Goal: Task Accomplishment & Management: Complete application form

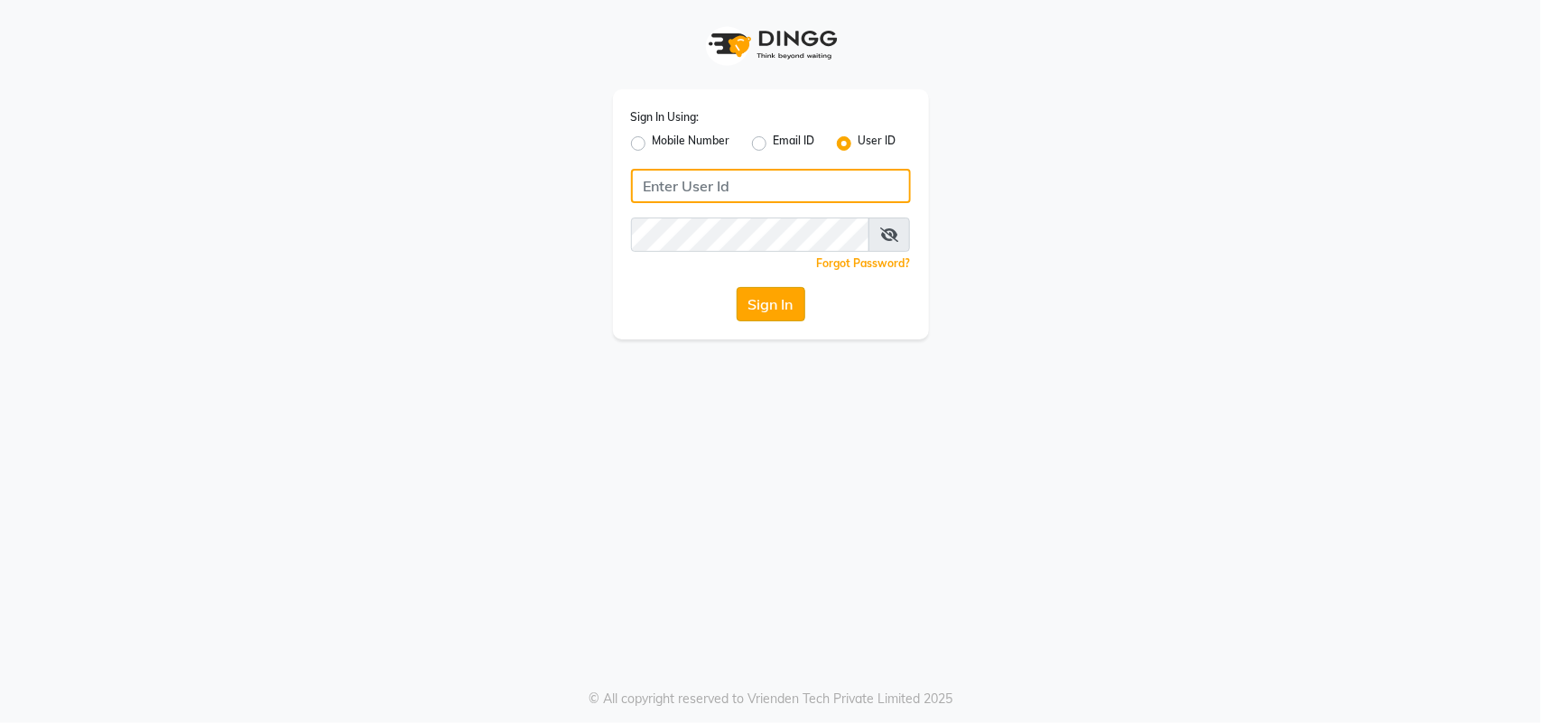
type input "bellezasalon"
click at [782, 309] on button "Sign In" at bounding box center [771, 304] width 69 height 34
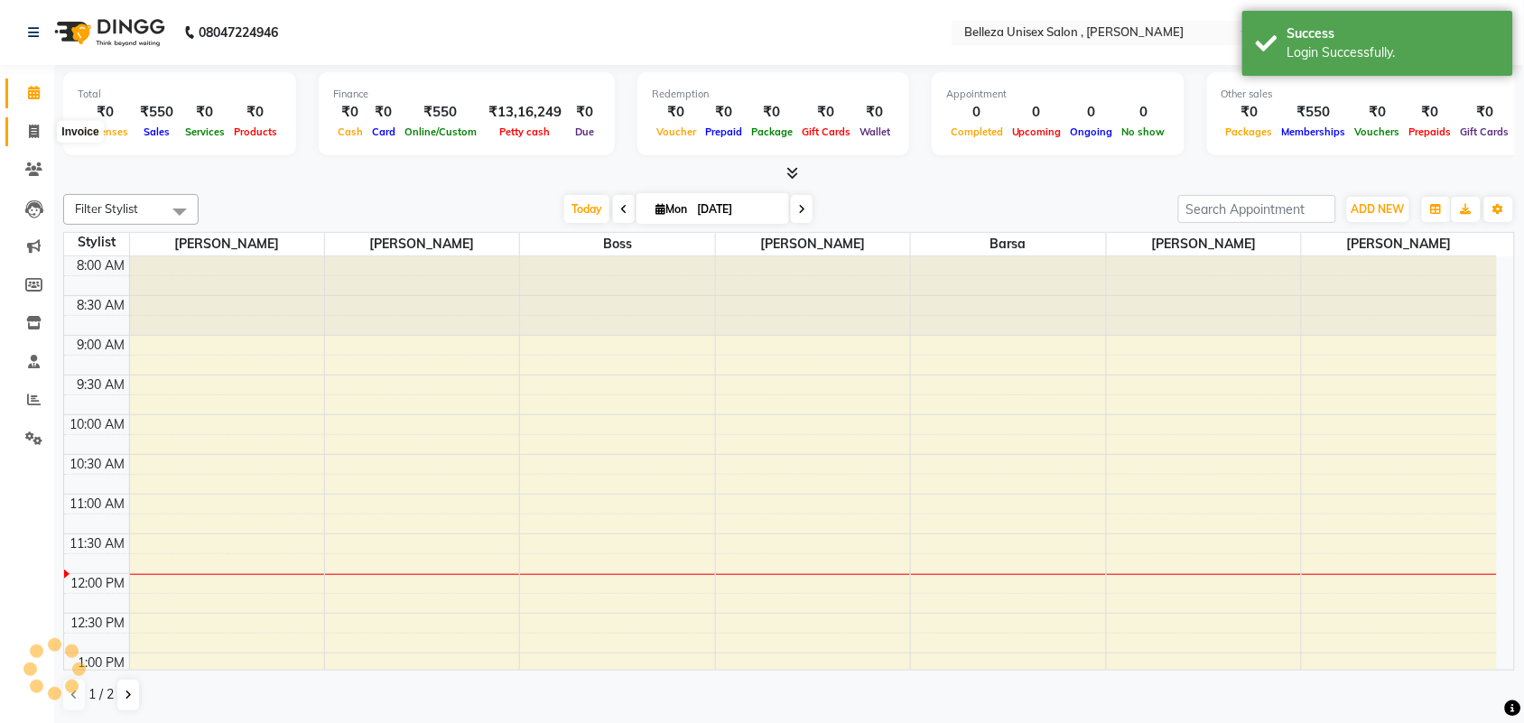
click at [34, 133] on icon at bounding box center [34, 132] width 10 height 14
select select "service"
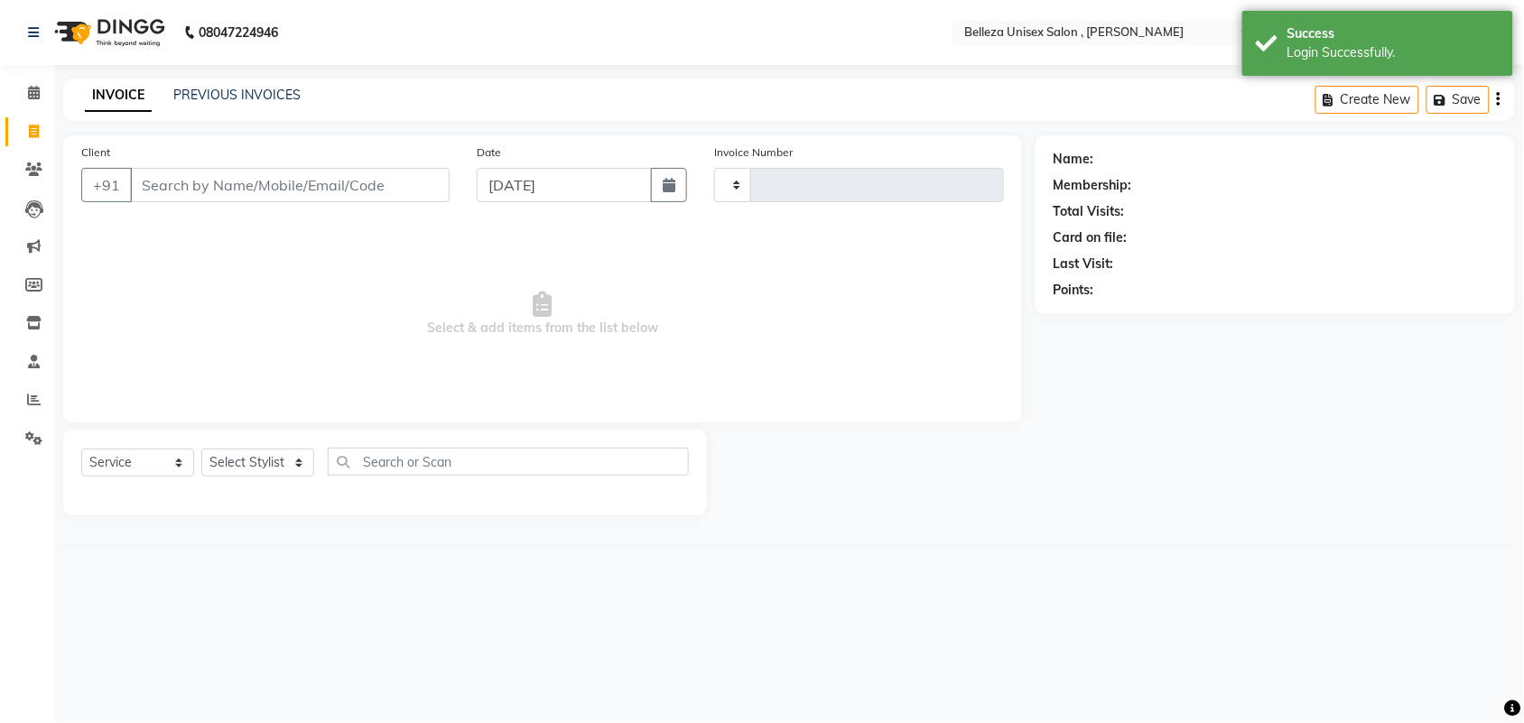
type input "3283"
select select "4047"
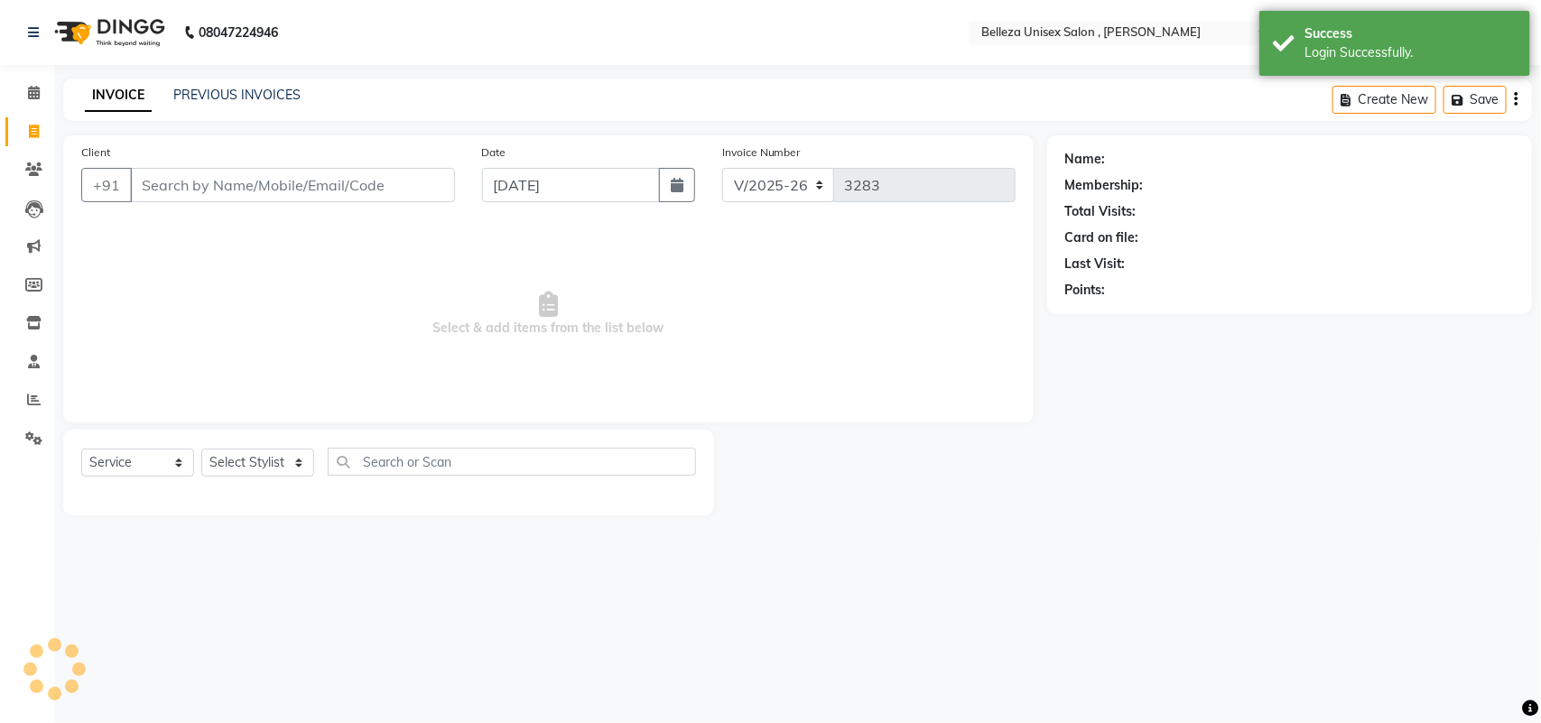
click at [336, 186] on input "Client" at bounding box center [292, 185] width 325 height 34
select select "product"
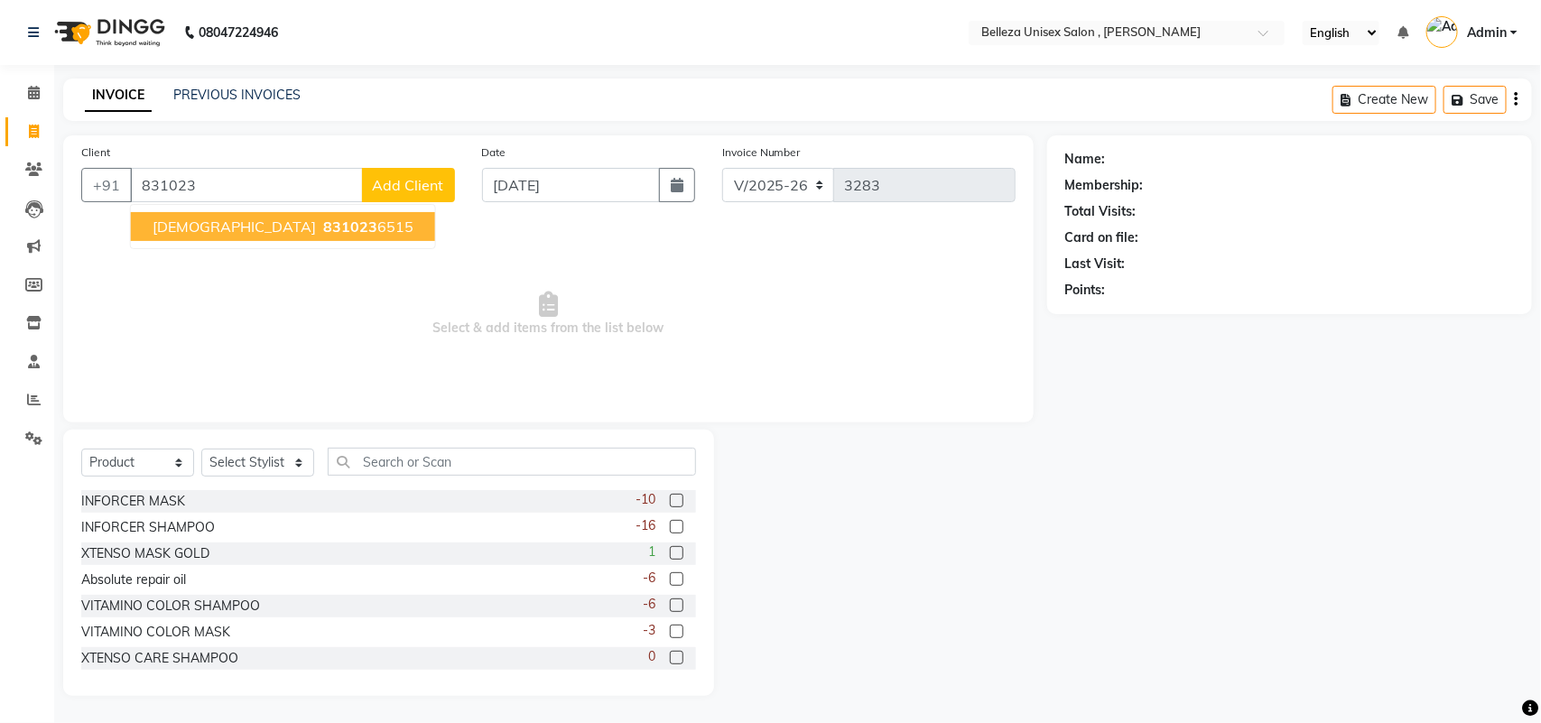
click at [199, 224] on button "Vishnu 831023 6515" at bounding box center [283, 226] width 304 height 29
type input "8310236515"
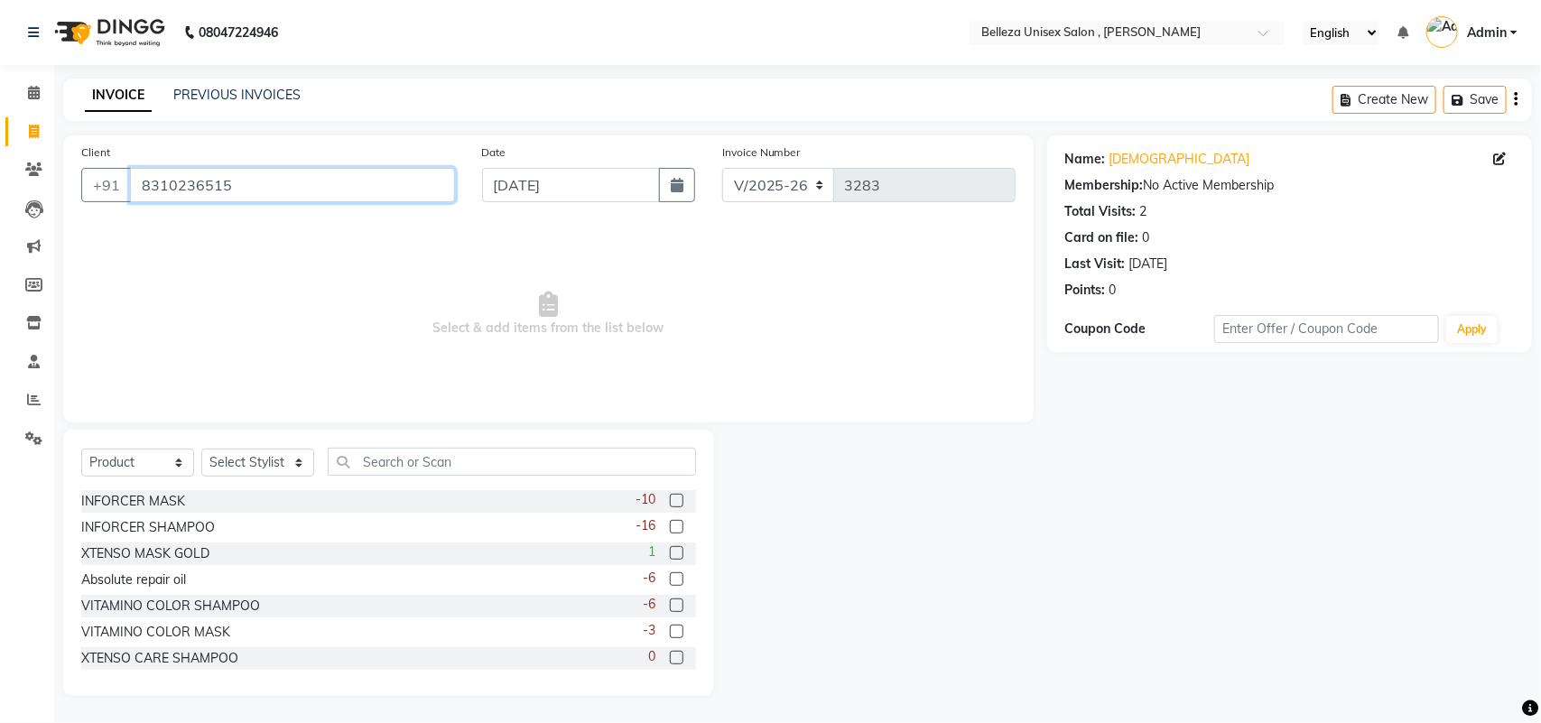
click at [255, 181] on input "8310236515" at bounding box center [292, 185] width 325 height 34
click at [172, 460] on select "Select Service Product Membership Package Voucher Prepaid Gift Card" at bounding box center [137, 463] width 113 height 28
select select "service"
click at [81, 449] on select "Select Service Product Membership Package Voucher Prepaid Gift Card" at bounding box center [137, 463] width 113 height 28
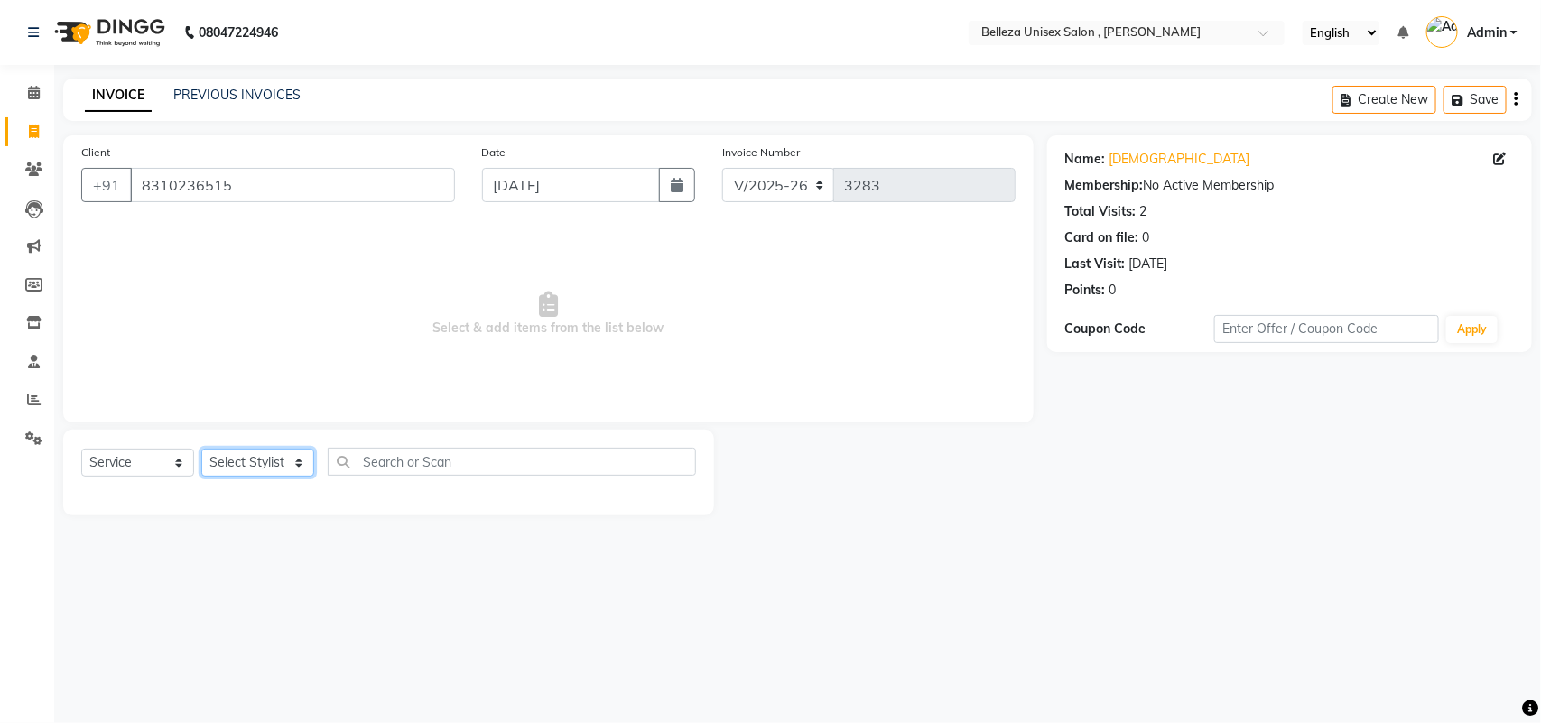
click at [246, 465] on select "Select Stylist Amit Rai Barsa Boss Gulsher Jeena Rai Nima lama Rashid Rubina Sh…" at bounding box center [257, 463] width 113 height 28
select select "52542"
click at [201, 449] on select "Select Stylist Amit Rai Barsa Boss Gulsher Jeena Rai Nima lama Rashid Rubina Sh…" at bounding box center [257, 463] width 113 height 28
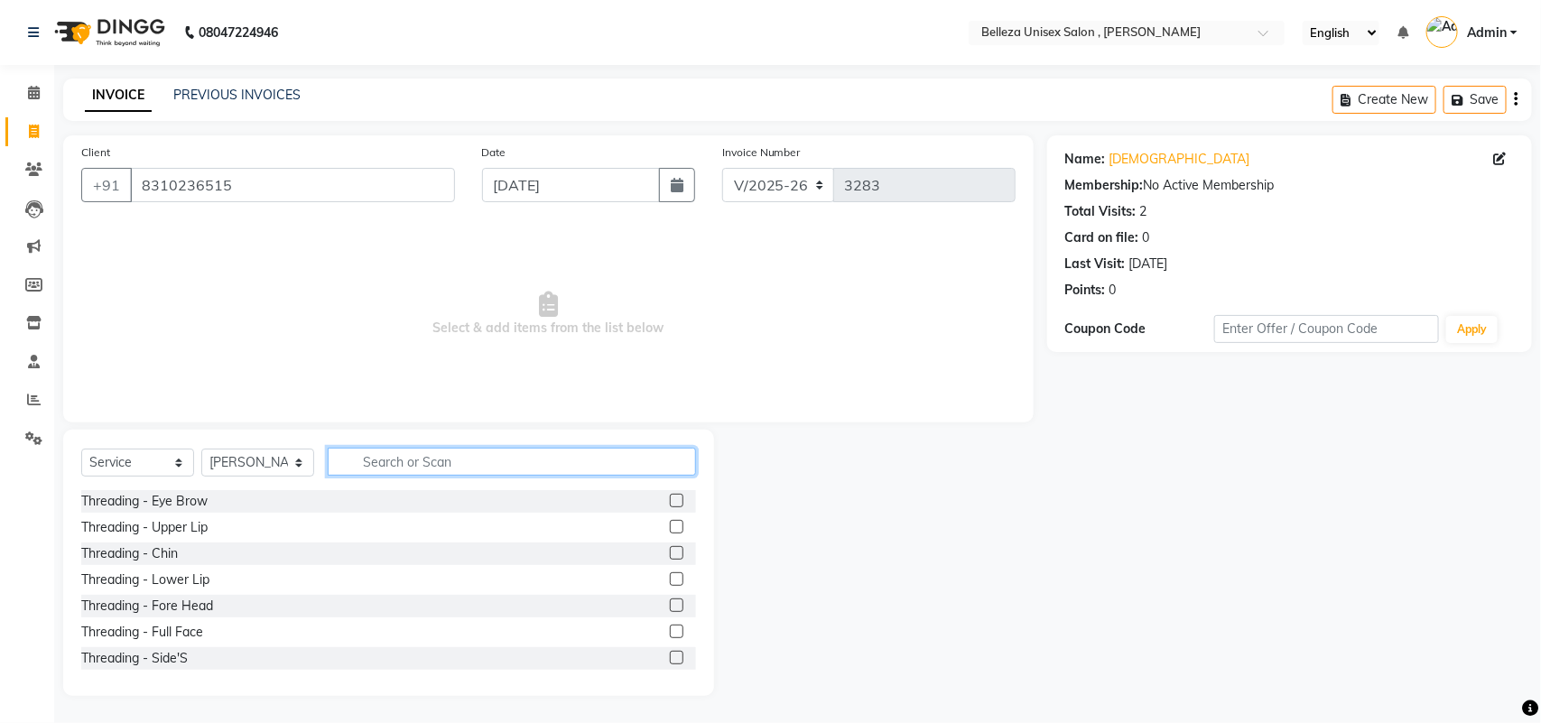
click at [440, 448] on input "text" at bounding box center [512, 462] width 368 height 28
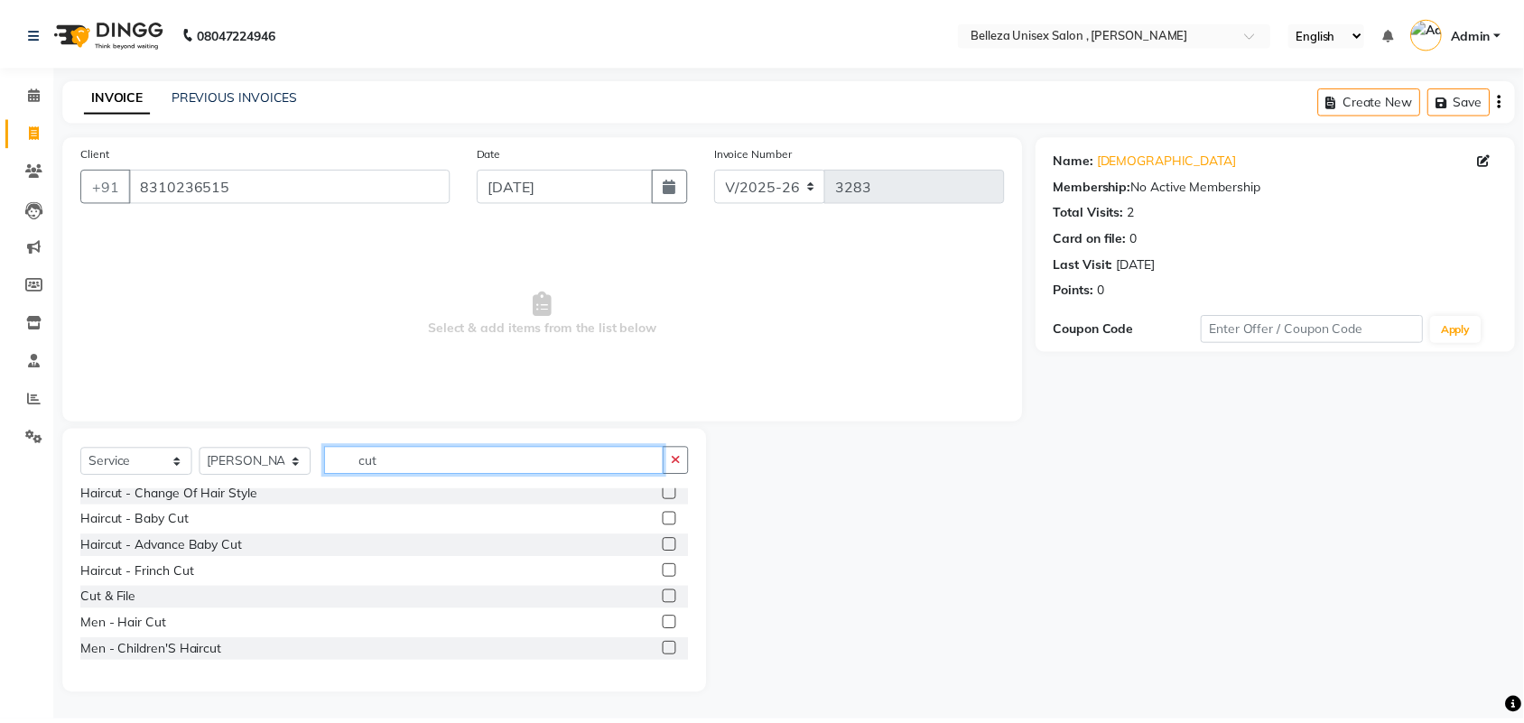
scroll to position [113, 0]
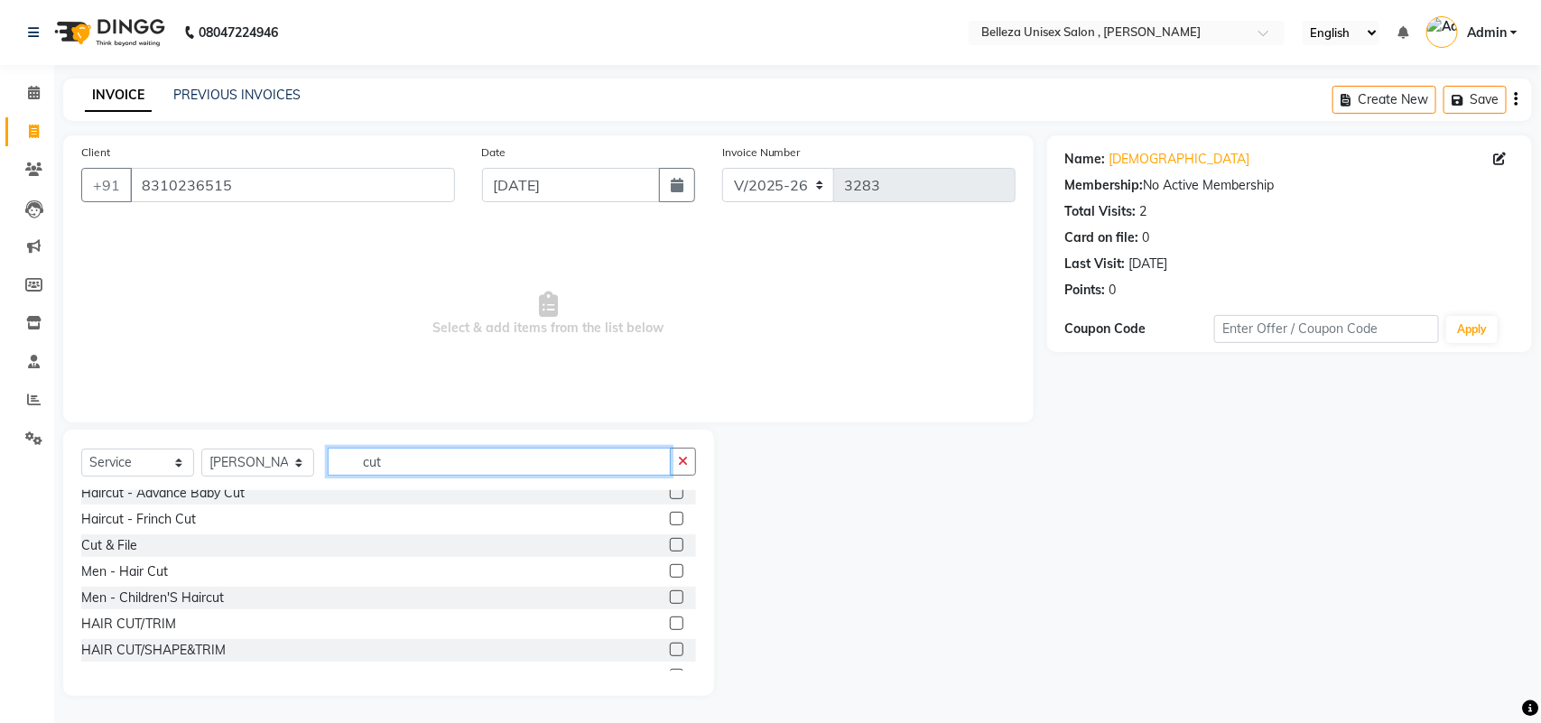
type input "cut"
click at [670, 620] on label at bounding box center [677, 624] width 14 height 14
click at [670, 620] on input "checkbox" at bounding box center [676, 624] width 12 height 12
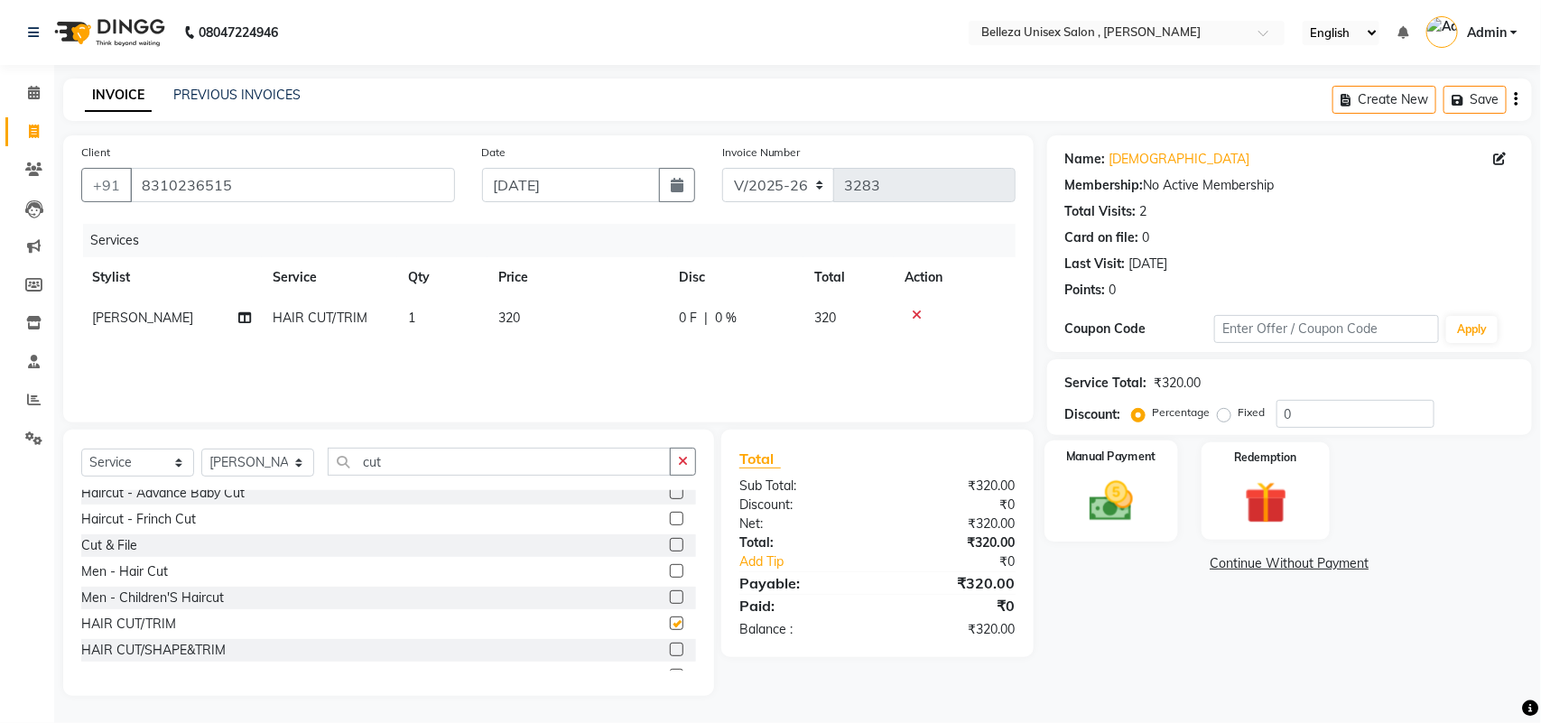
checkbox input "false"
click at [1102, 506] on img at bounding box center [1110, 501] width 71 height 51
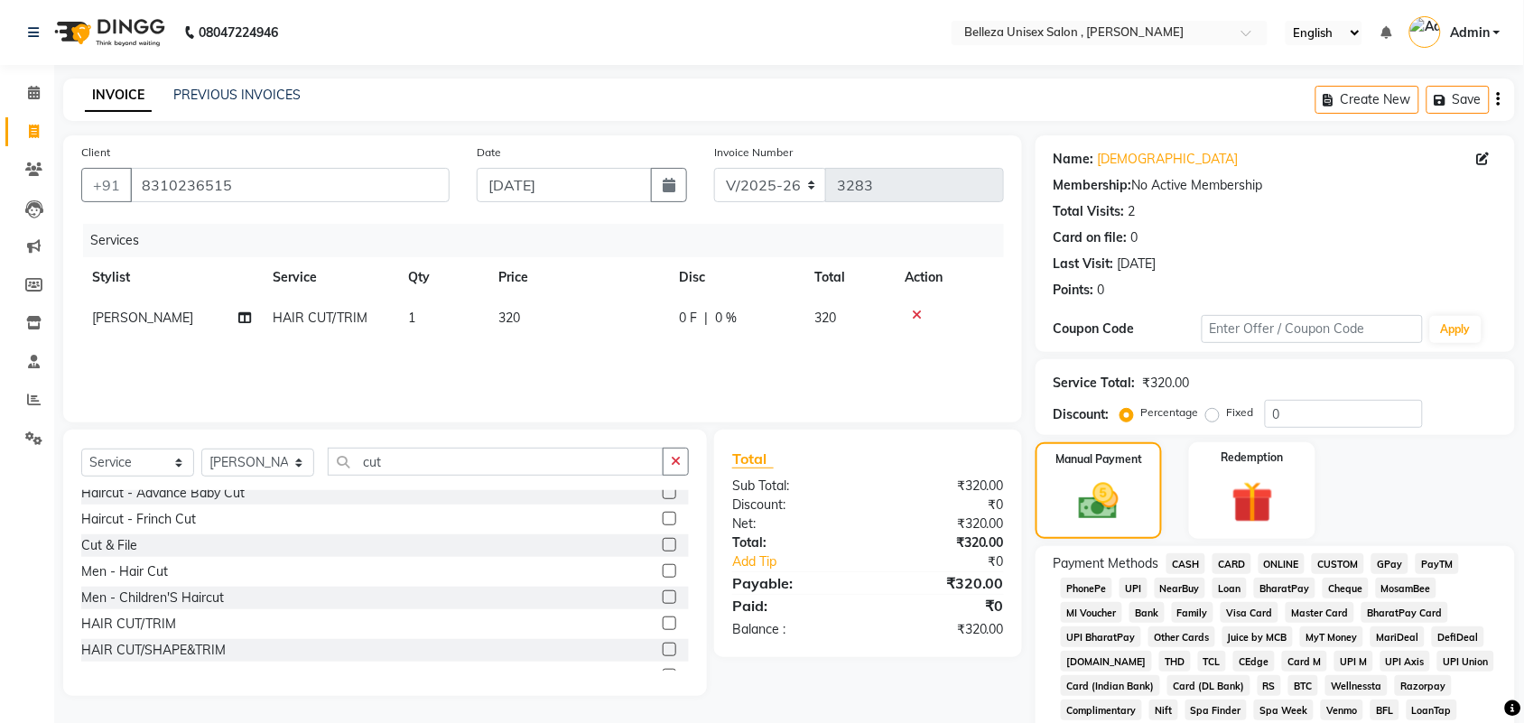
click at [1125, 588] on span "UPI" at bounding box center [1133, 588] width 28 height 21
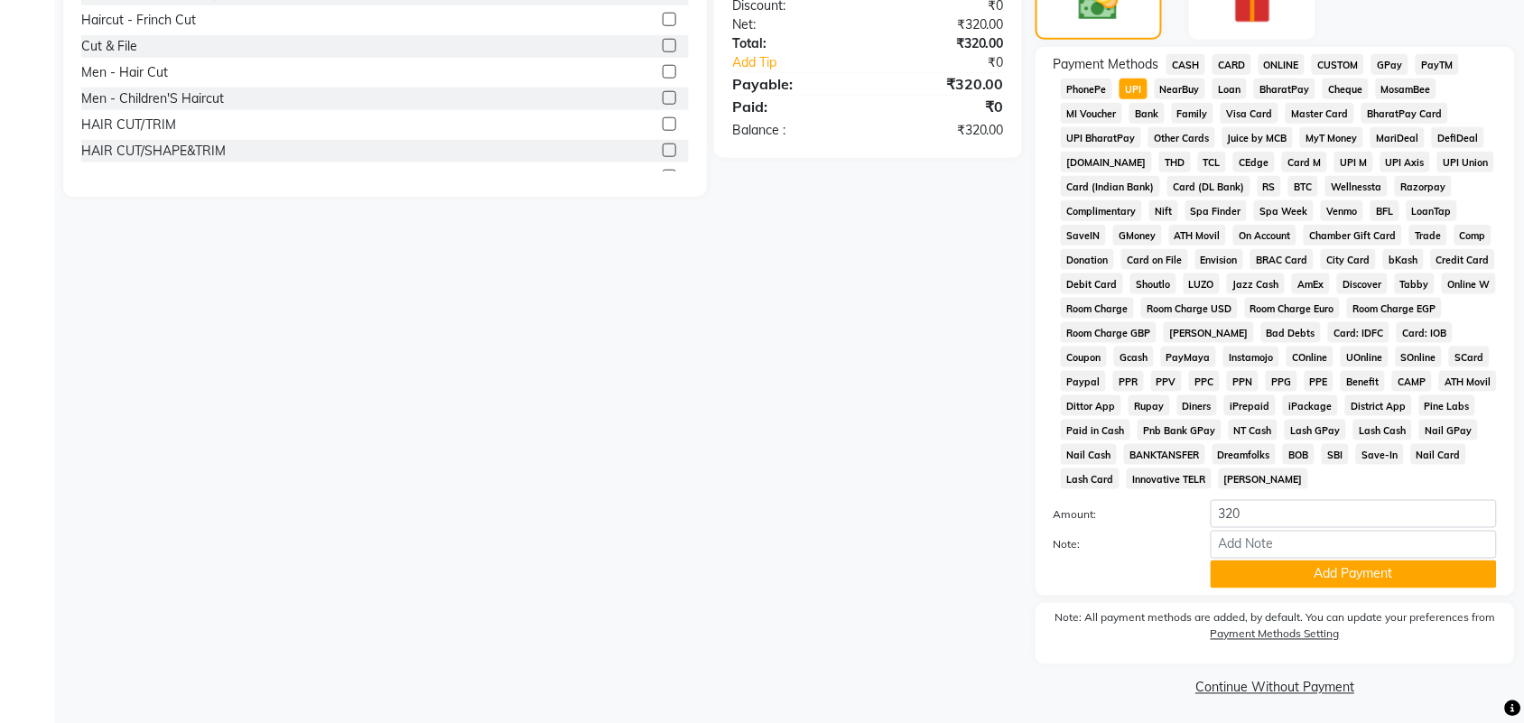
scroll to position [503, 0]
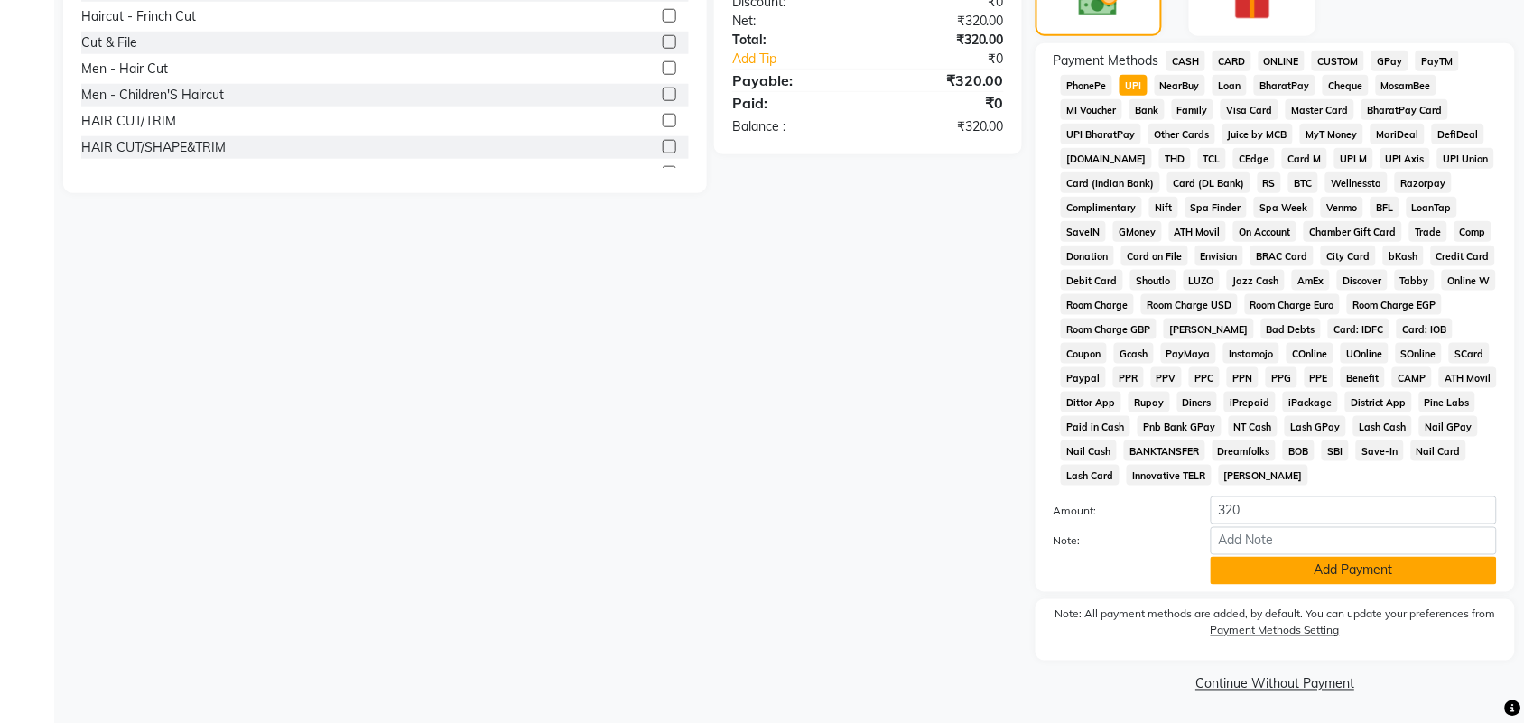
click at [1286, 557] on button "Add Payment" at bounding box center [1353, 571] width 286 height 28
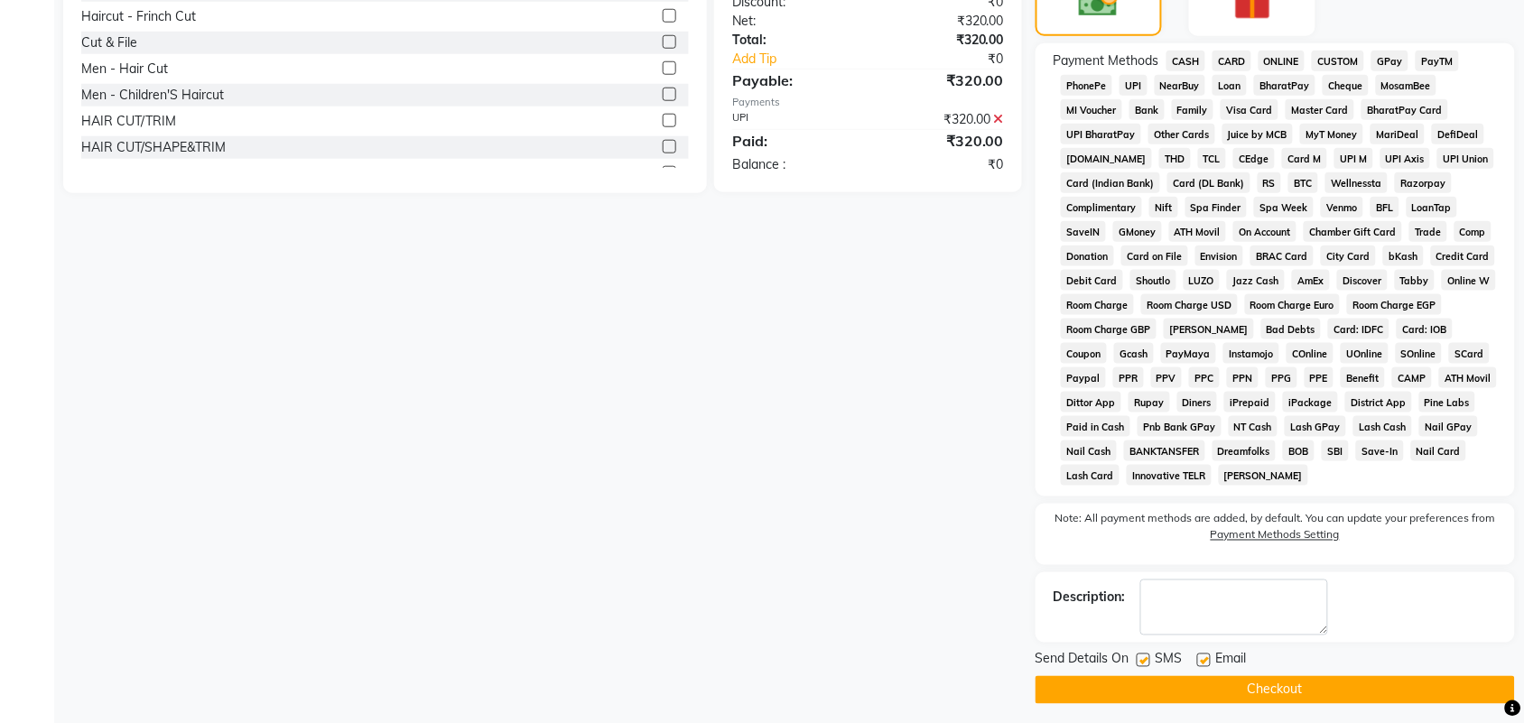
click at [1128, 680] on button "Checkout" at bounding box center [1274, 690] width 479 height 28
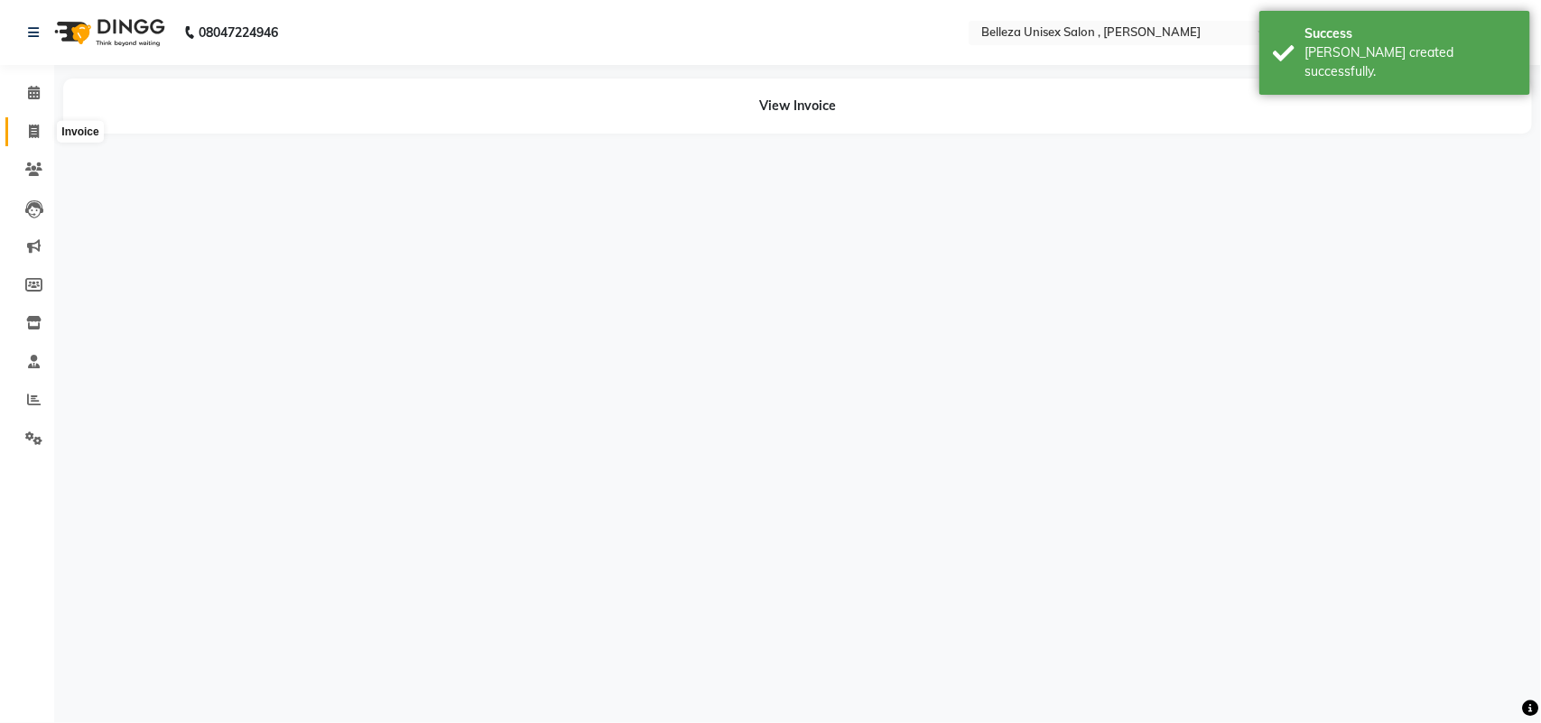
click at [38, 133] on icon at bounding box center [34, 132] width 10 height 14
select select "service"
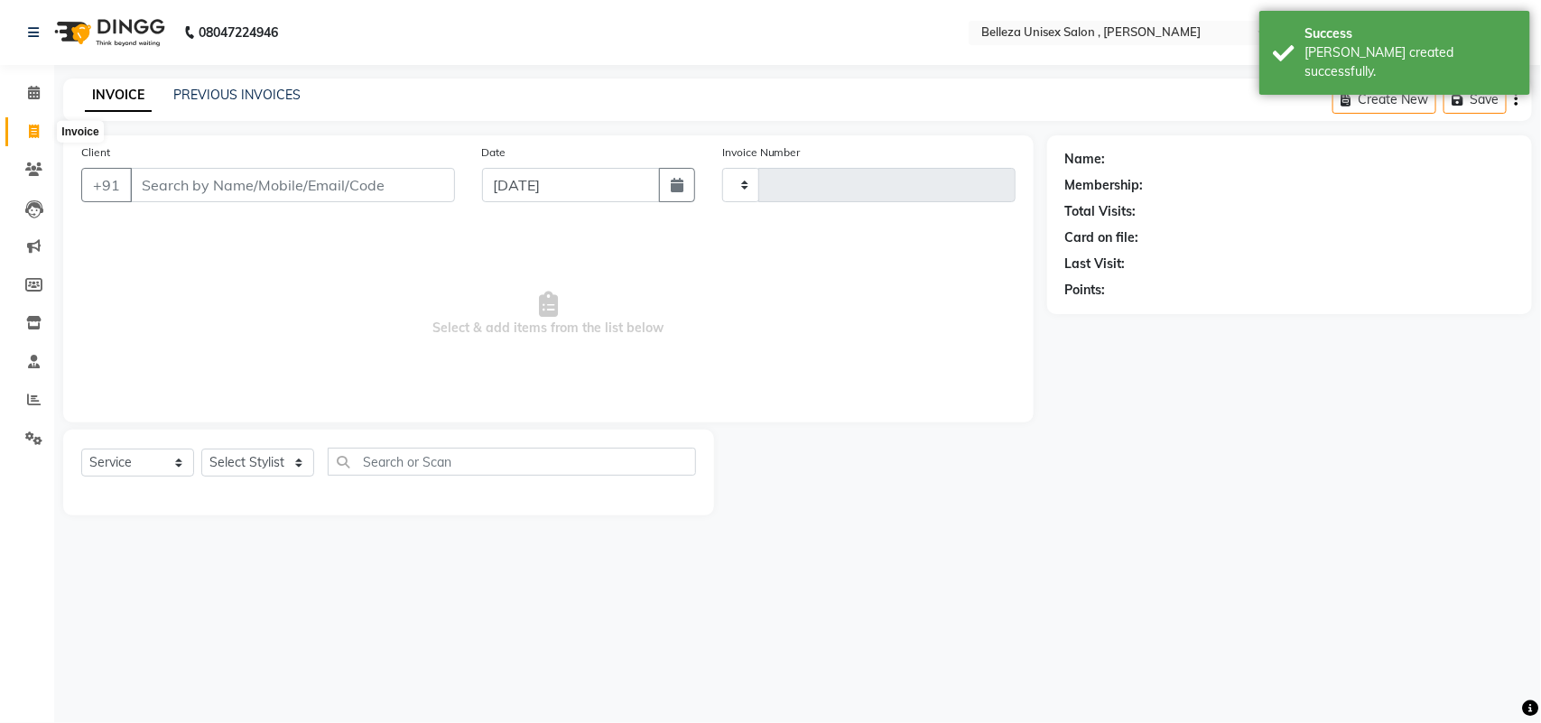
type input "3284"
select select "4047"
select select "product"
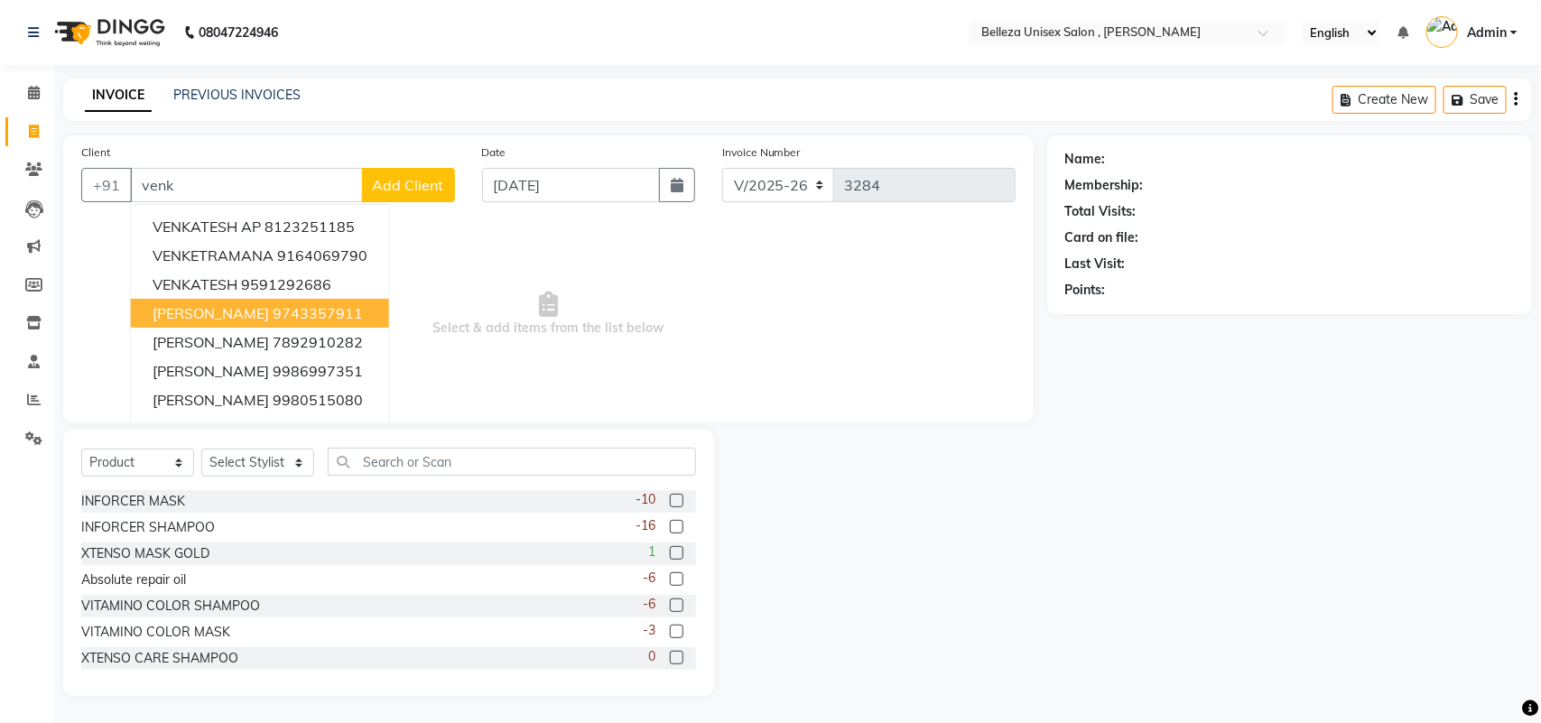
click at [273, 311] on ngb-highlight "9743357911" at bounding box center [318, 313] width 90 height 18
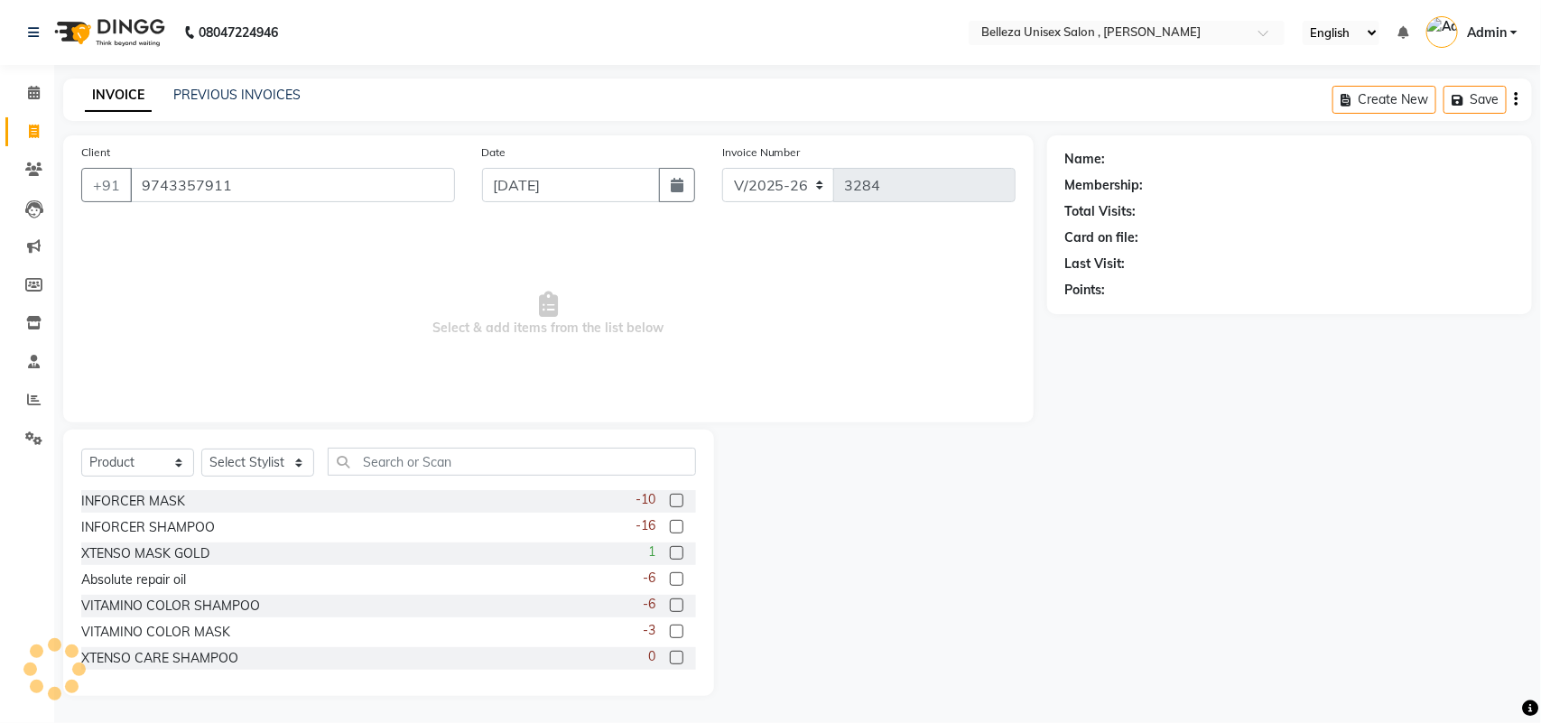
type input "9743357911"
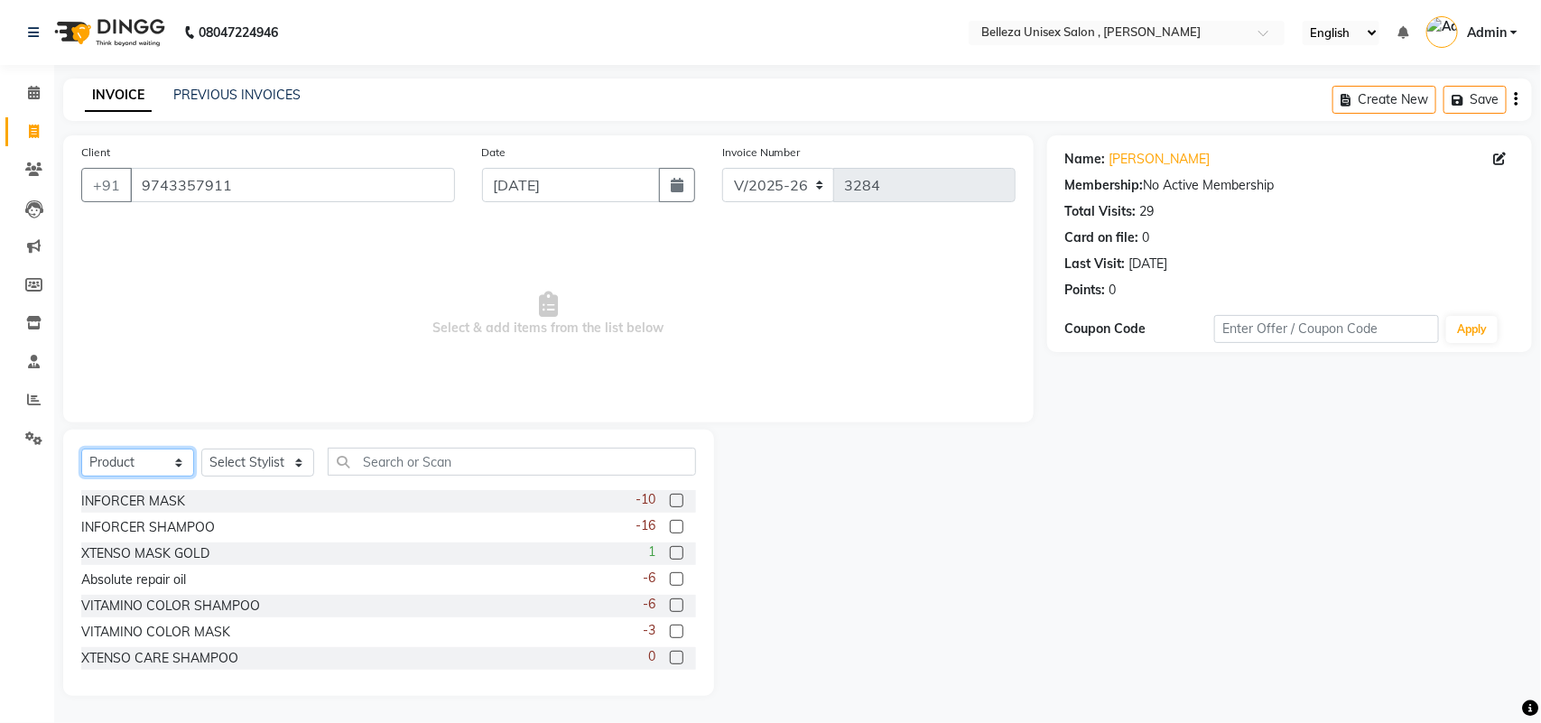
click at [176, 458] on select "Select Service Product Membership Package Voucher Prepaid Gift Card" at bounding box center [137, 463] width 113 height 28
select select "service"
click at [81, 449] on select "Select Service Product Membership Package Voucher Prepaid Gift Card" at bounding box center [137, 463] width 113 height 28
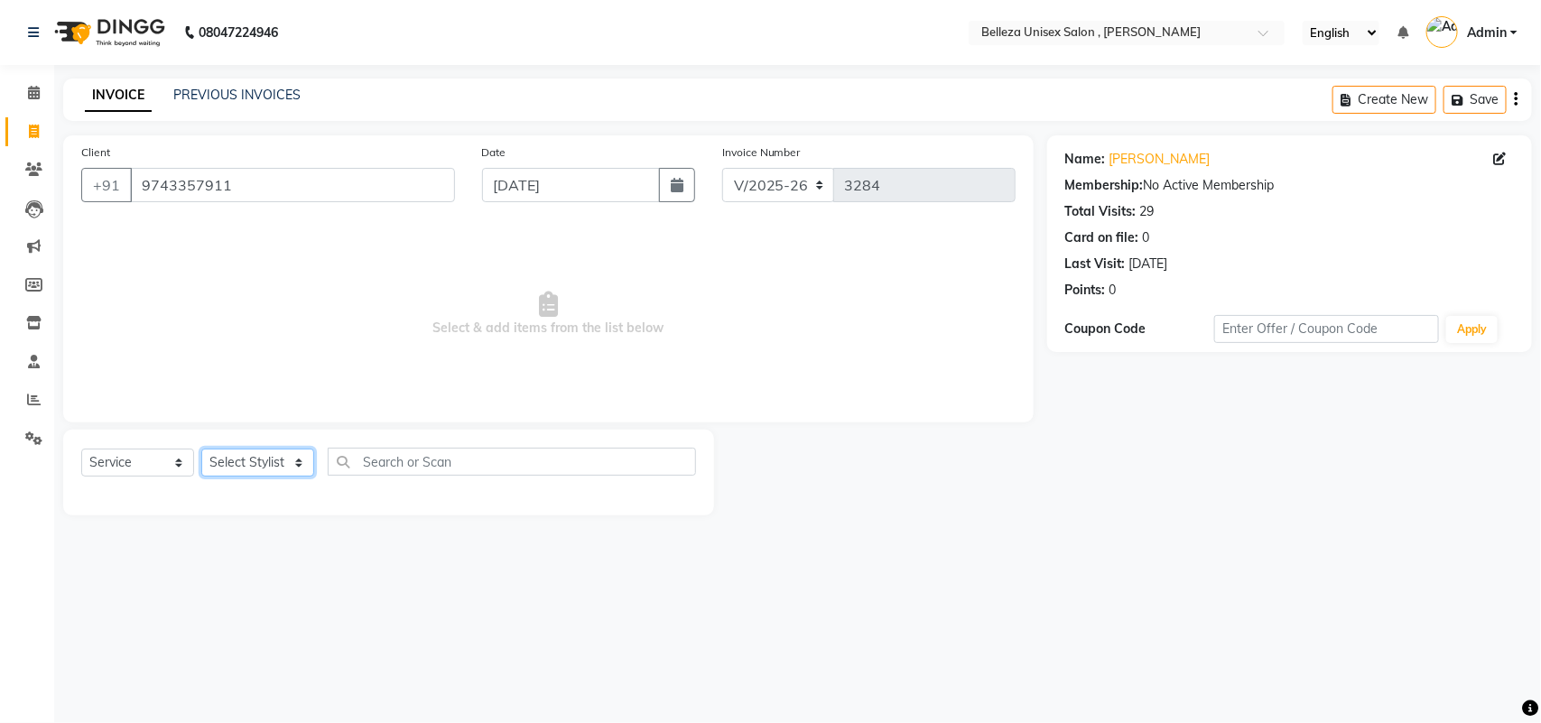
click at [280, 463] on select "Select Stylist Amit Rai Barsa Boss Gulsher Jeena Rai Nima lama Rashid Rubina Sh…" at bounding box center [257, 463] width 113 height 28
select select "52990"
click at [201, 449] on select "Select Stylist Amit Rai Barsa Boss Gulsher Jeena Rai Nima lama Rashid Rubina Sh…" at bounding box center [257, 463] width 113 height 28
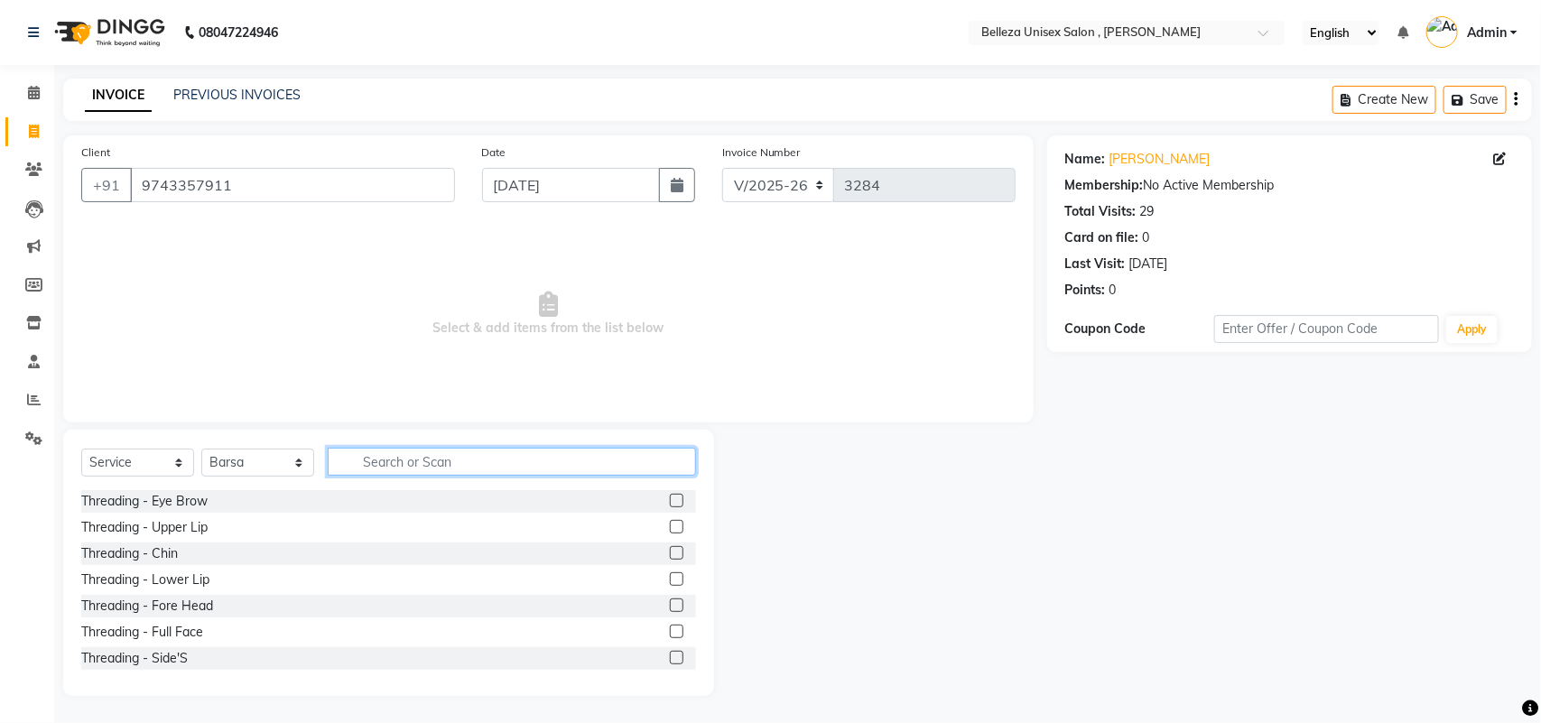
click at [438, 457] on input "text" at bounding box center [512, 462] width 368 height 28
type input "ped"
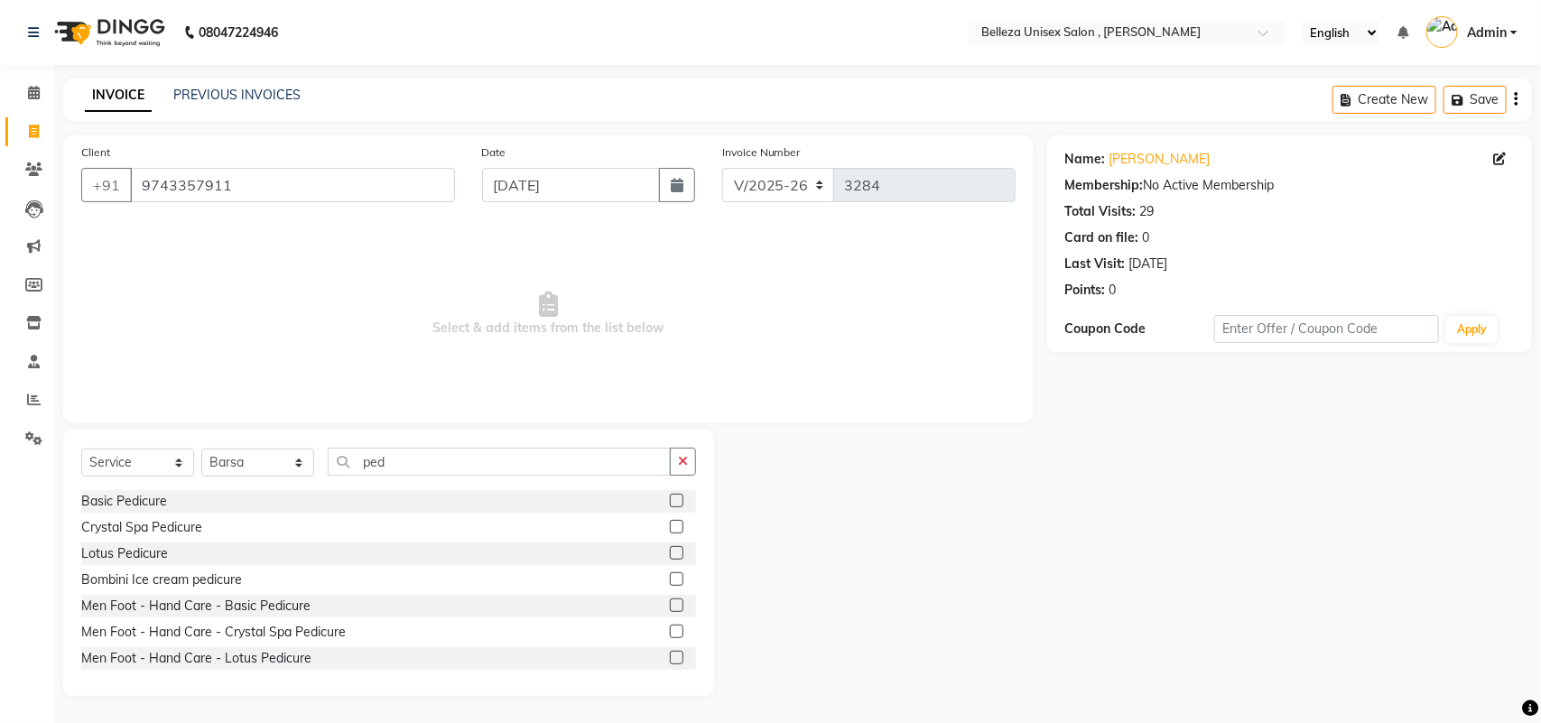
click at [670, 501] on label at bounding box center [677, 501] width 14 height 14
click at [670, 501] on input "checkbox" at bounding box center [676, 502] width 12 height 12
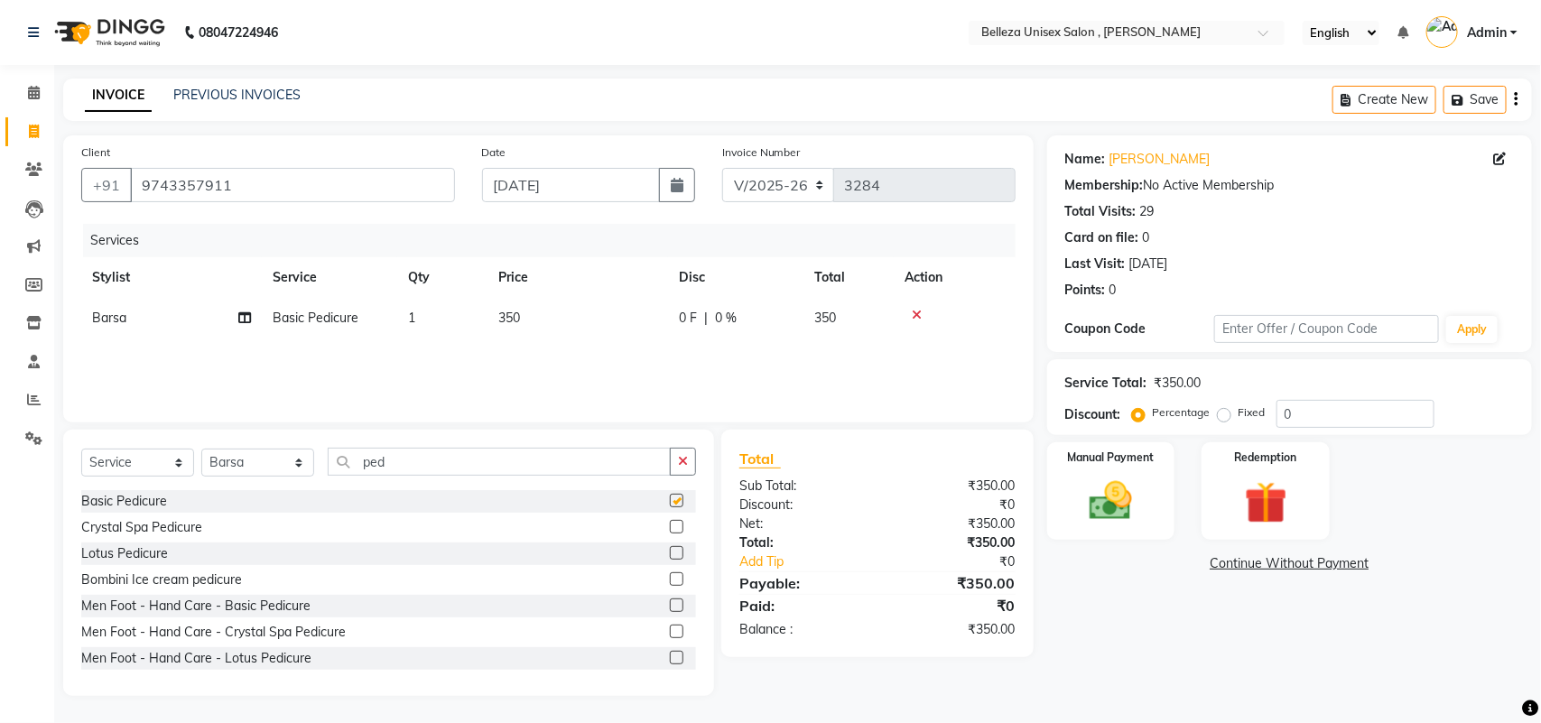
checkbox input "false"
click at [515, 317] on span "350" at bounding box center [509, 318] width 22 height 16
select select "52990"
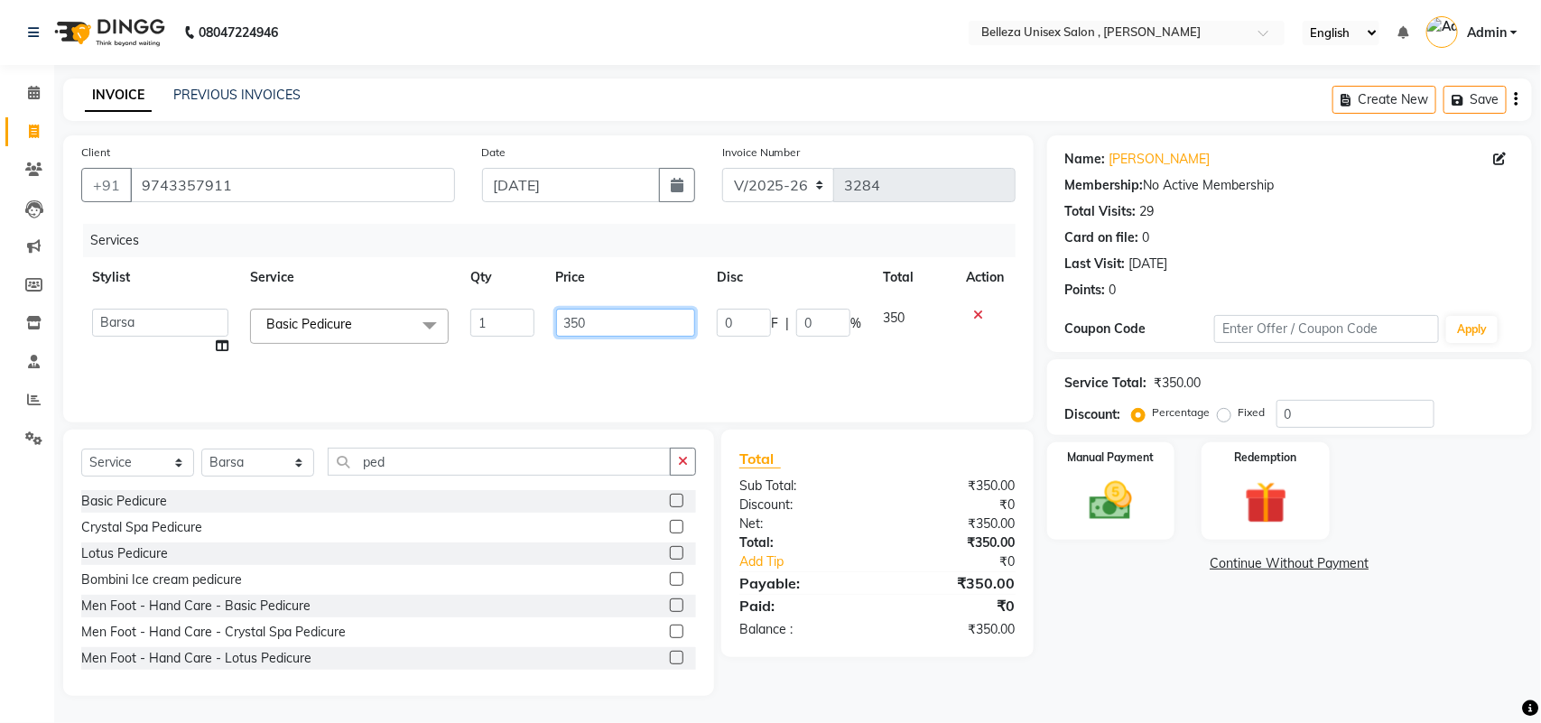
click at [582, 318] on input "350" at bounding box center [626, 323] width 140 height 28
type input "400"
click at [302, 452] on select "Select Stylist Amit Rai Barsa Boss Gulsher Jeena Rai Nima lama Rashid Rubina Sh…" at bounding box center [257, 463] width 113 height 28
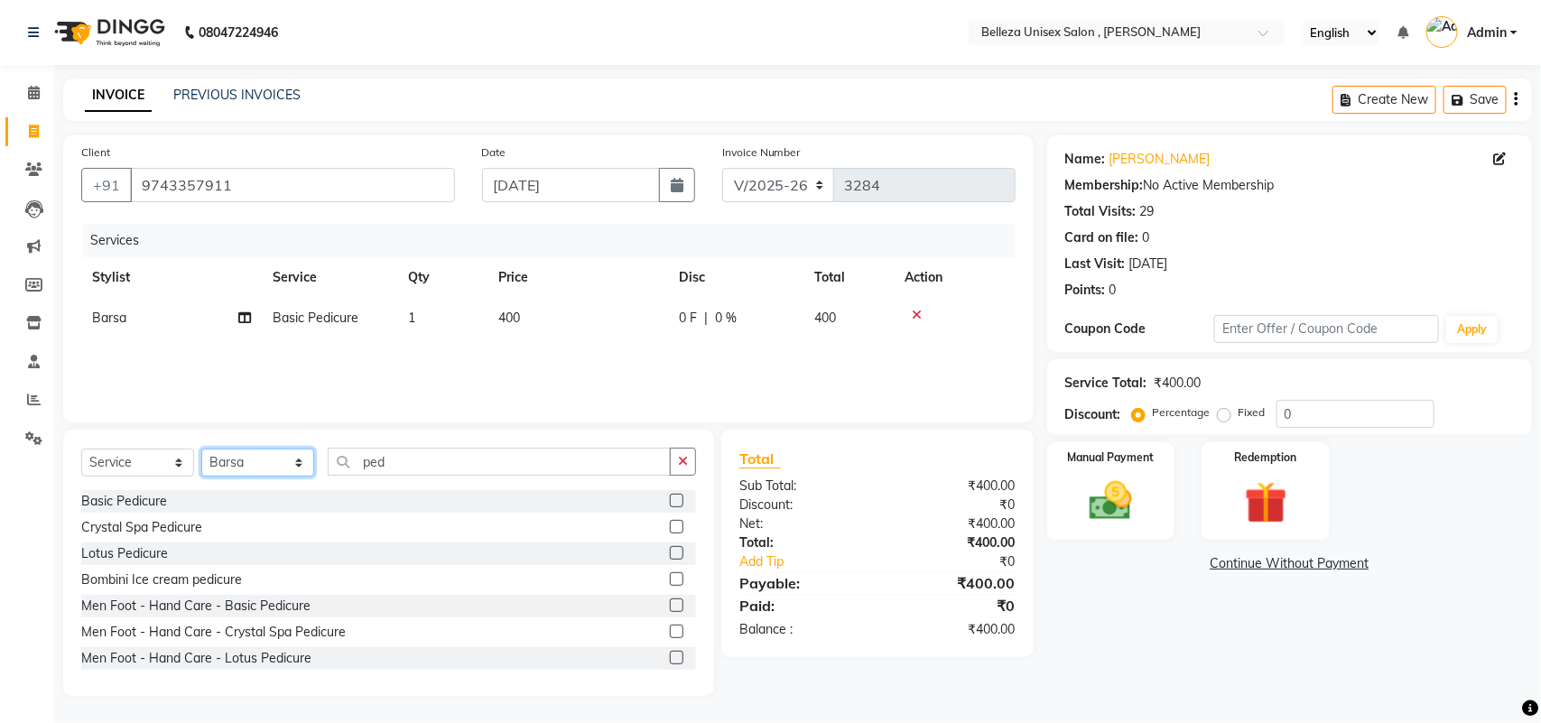
select select "21578"
click at [201, 449] on select "Select Stylist Amit Rai Barsa Boss Gulsher Jeena Rai Nima lama Rashid Rubina Sh…" at bounding box center [257, 463] width 113 height 28
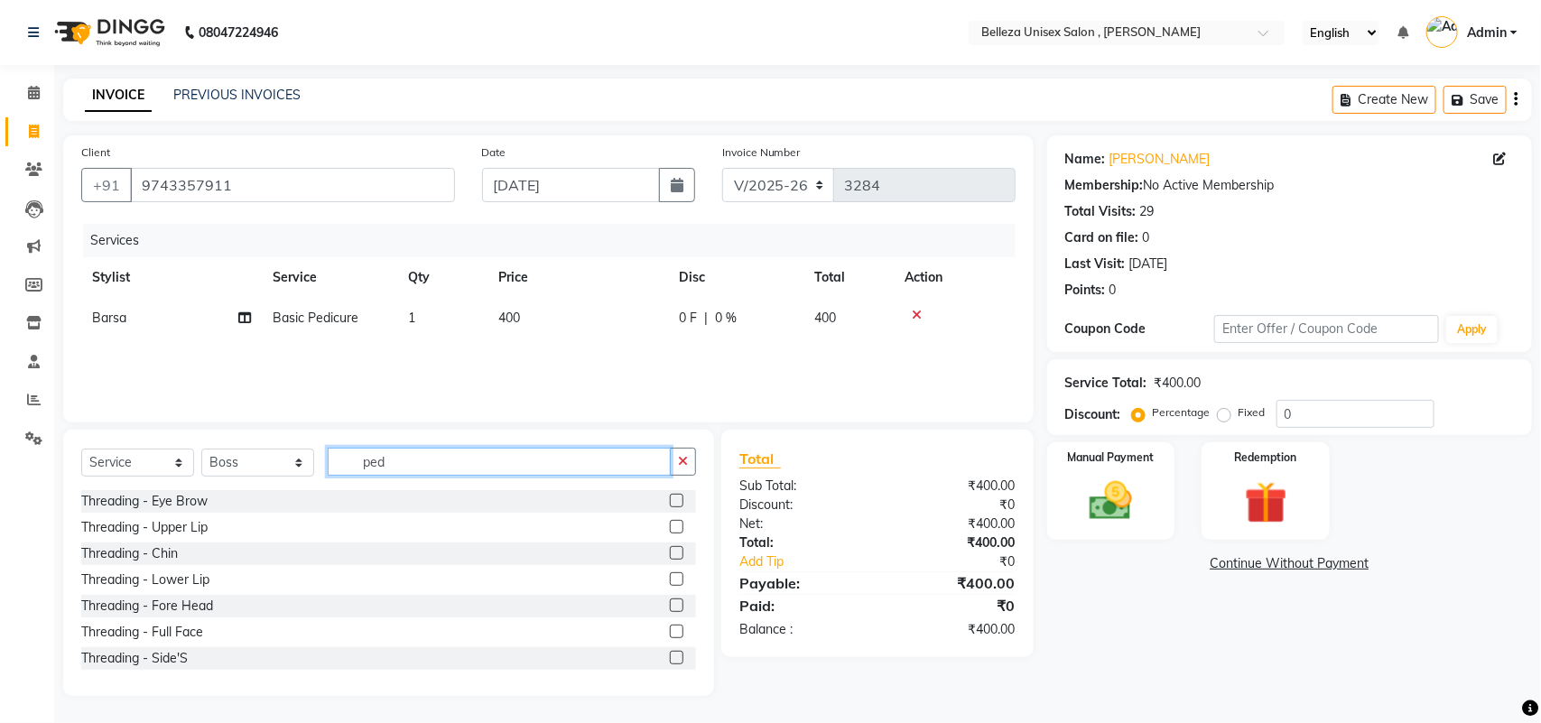
click at [398, 467] on input "ped" at bounding box center [499, 462] width 343 height 28
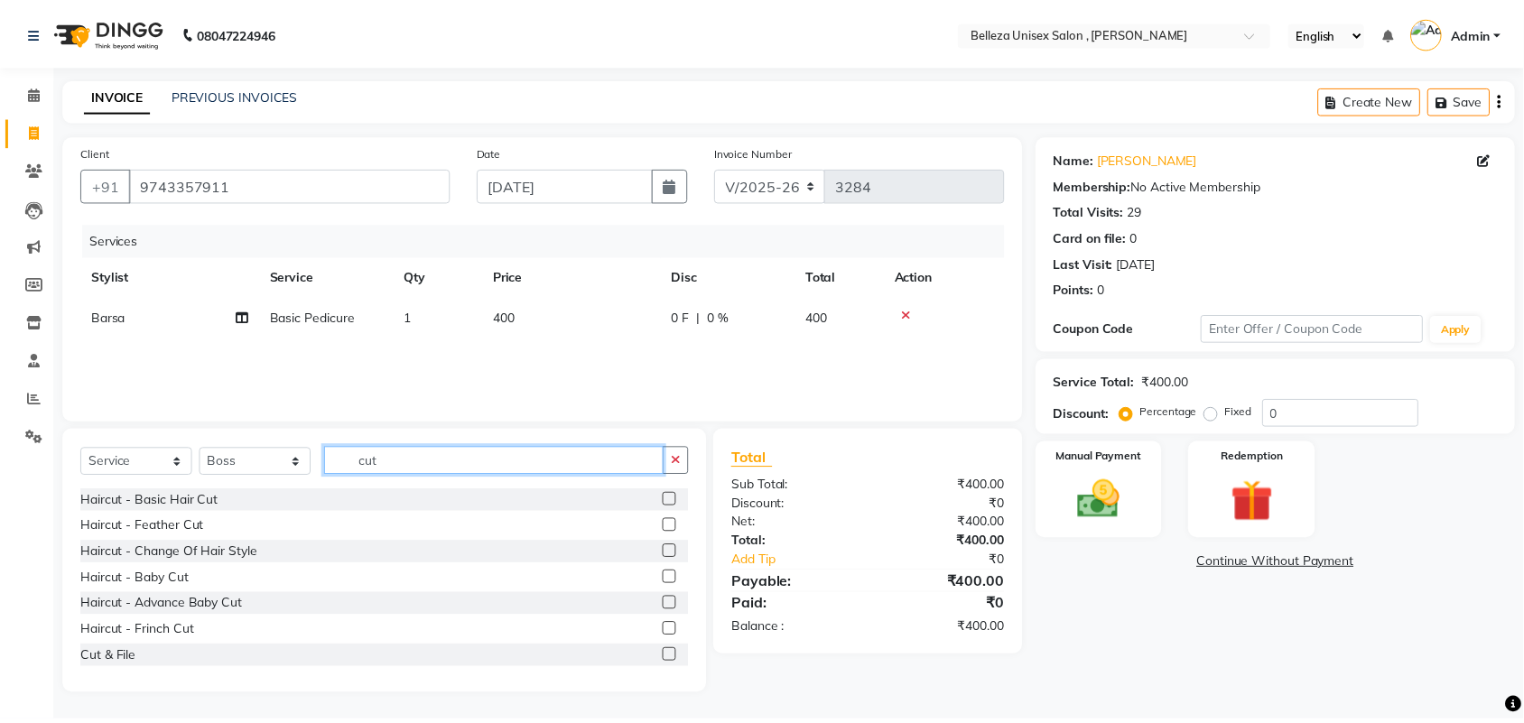
scroll to position [113, 0]
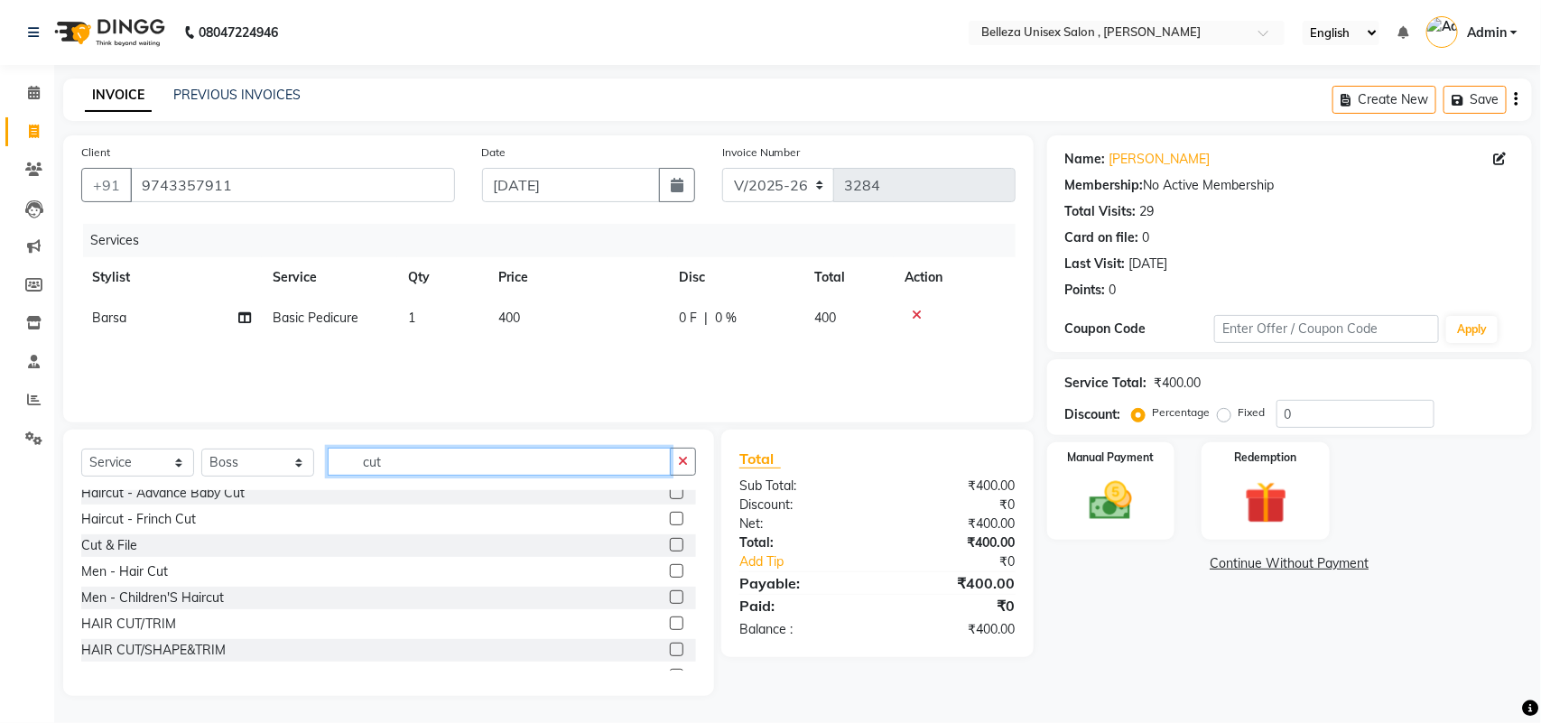
type input "cut"
click at [670, 619] on label at bounding box center [677, 624] width 14 height 14
click at [670, 619] on input "checkbox" at bounding box center [676, 624] width 12 height 12
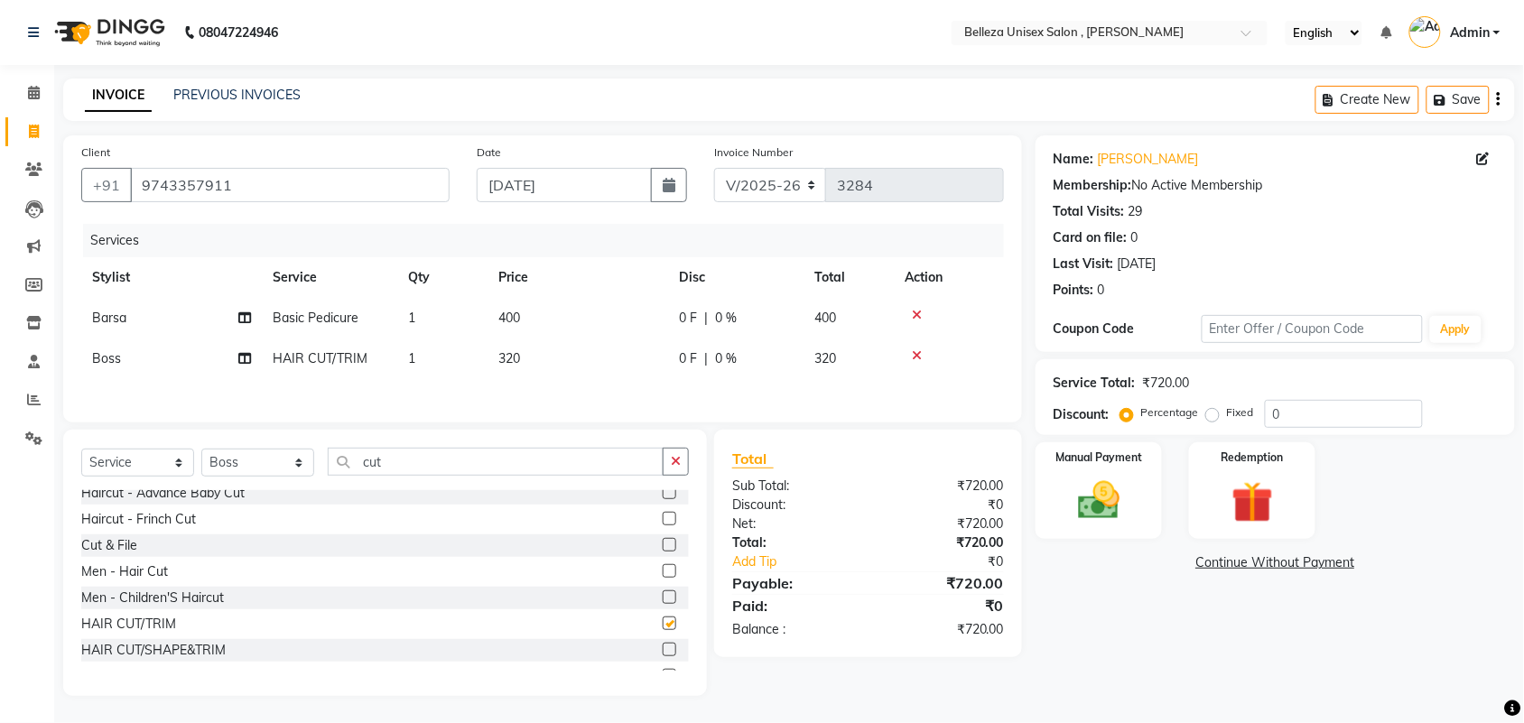
checkbox input "false"
click at [415, 465] on input "cut" at bounding box center [496, 462] width 336 height 28
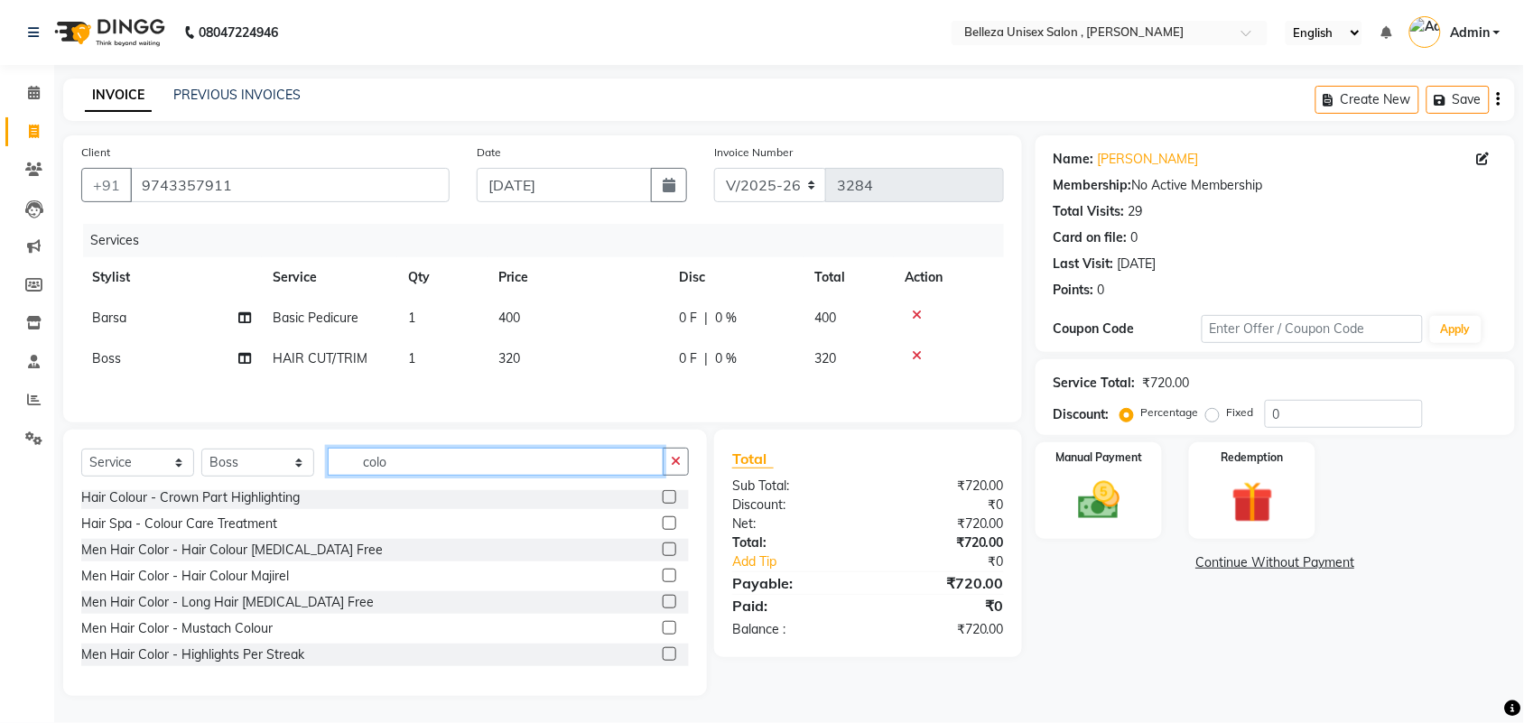
scroll to position [210, 0]
type input "colo"
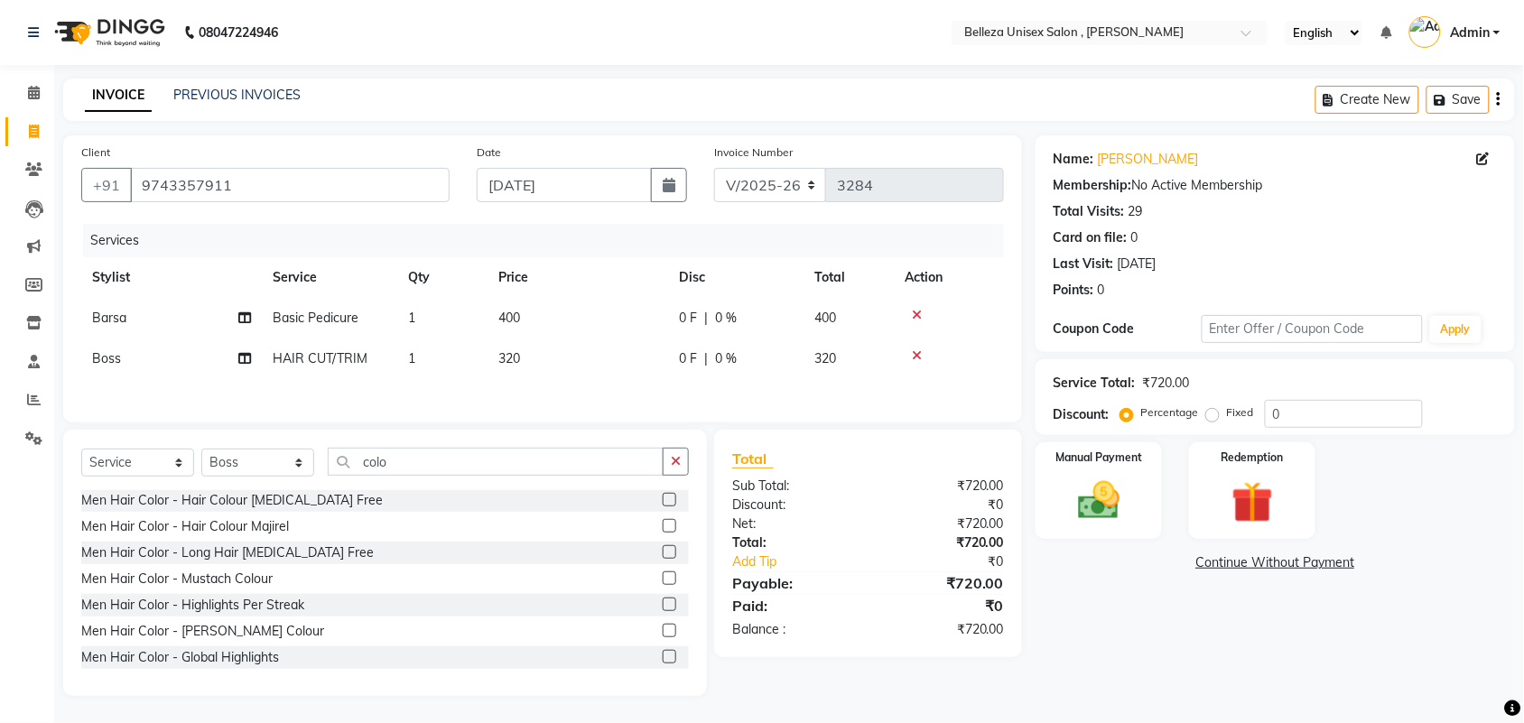
click at [663, 498] on label at bounding box center [670, 500] width 14 height 14
click at [663, 498] on input "checkbox" at bounding box center [669, 501] width 12 height 12
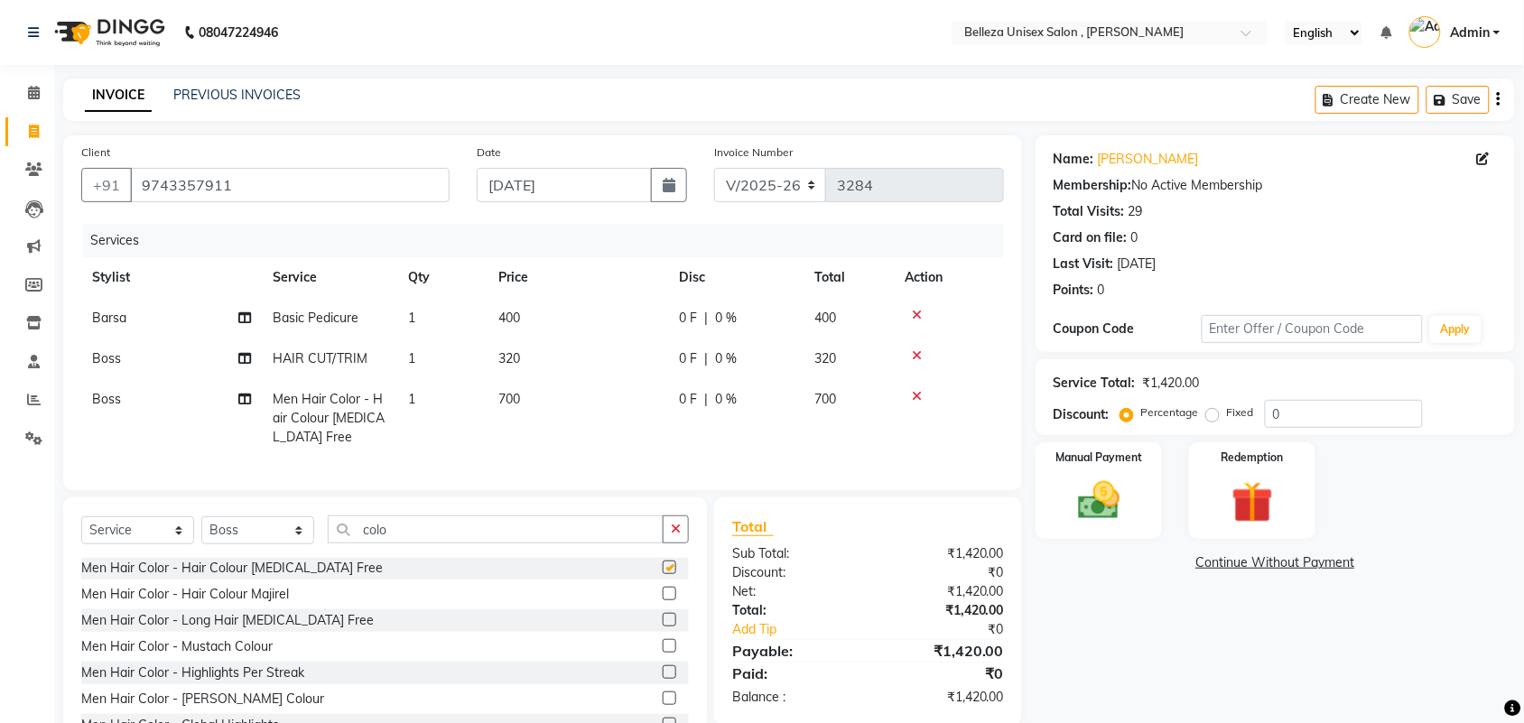
checkbox input "false"
click at [1097, 504] on img at bounding box center [1098, 501] width 70 height 50
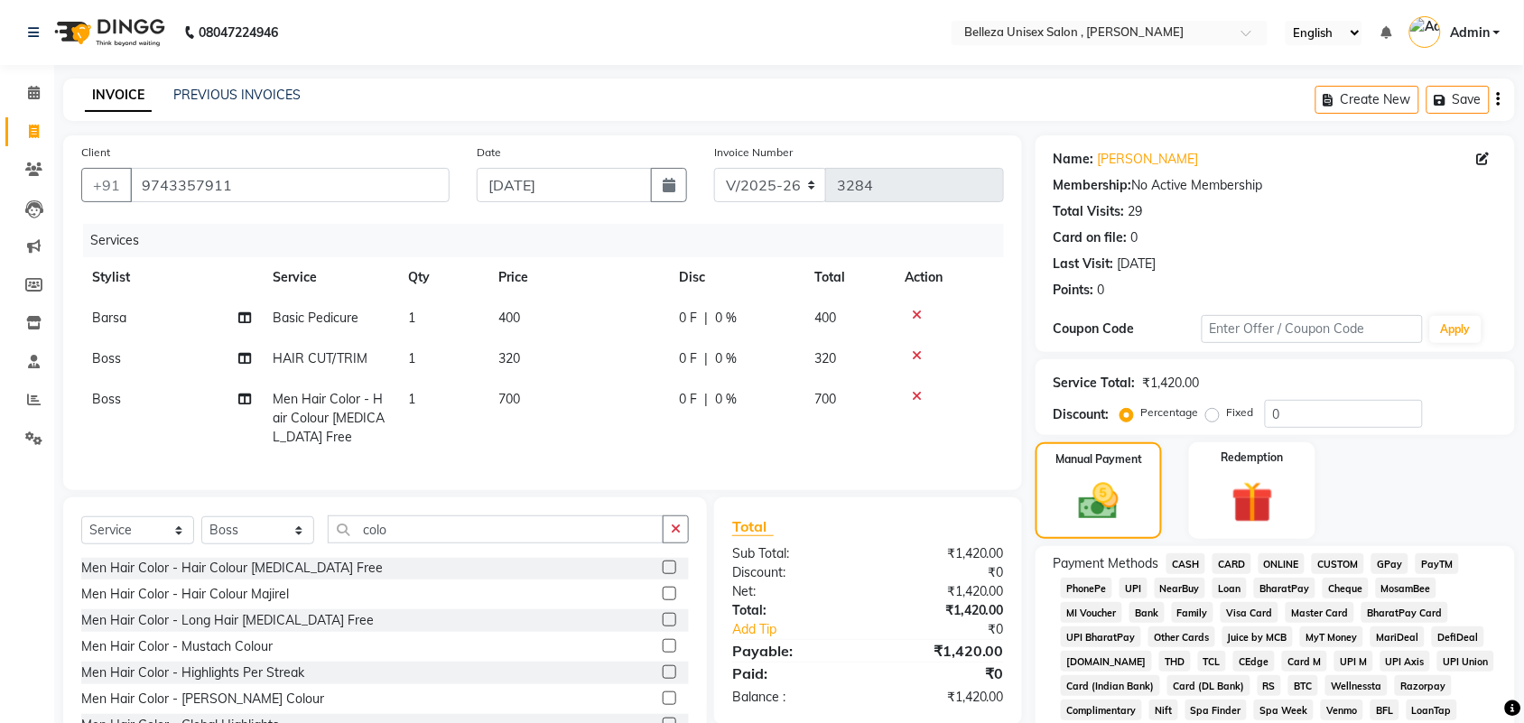
click at [1229, 564] on span "CARD" at bounding box center [1231, 563] width 39 height 21
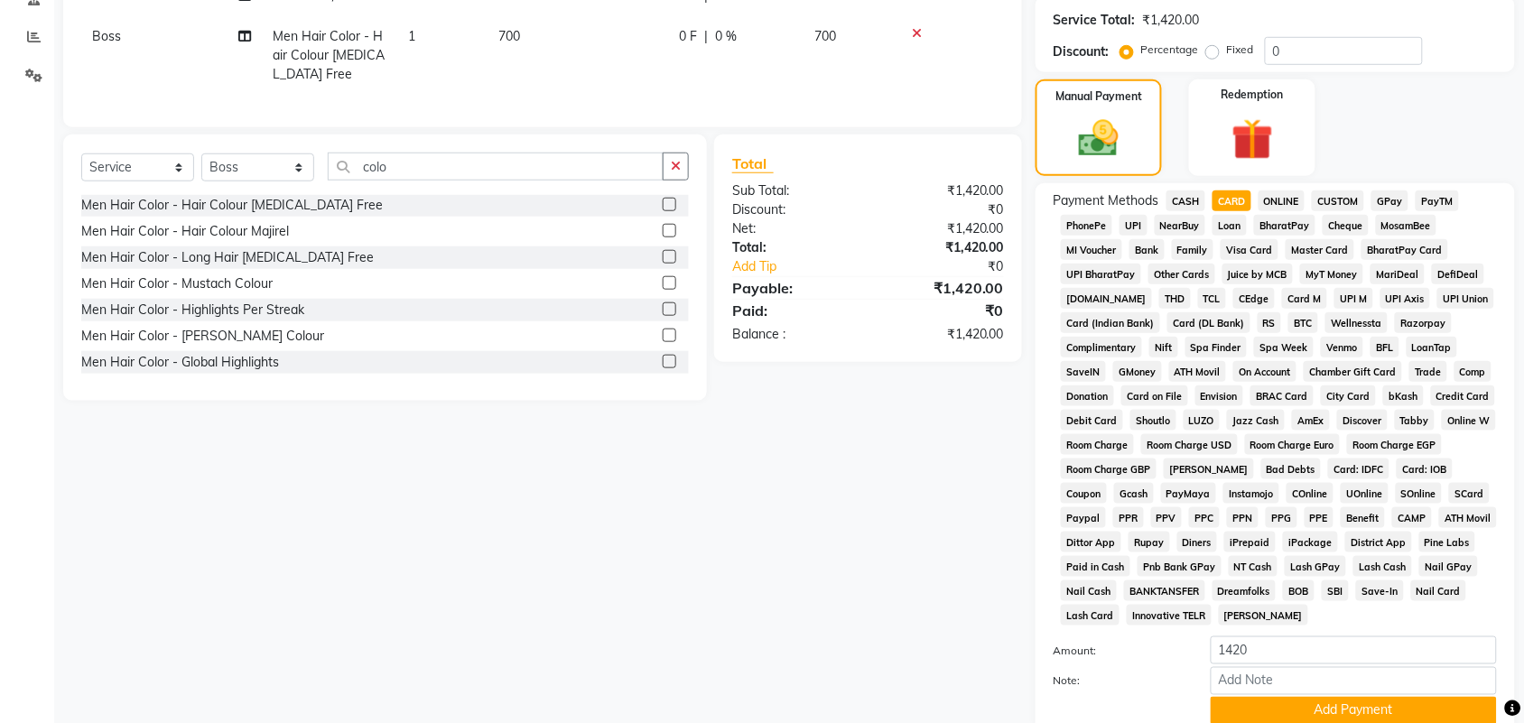
scroll to position [451, 0]
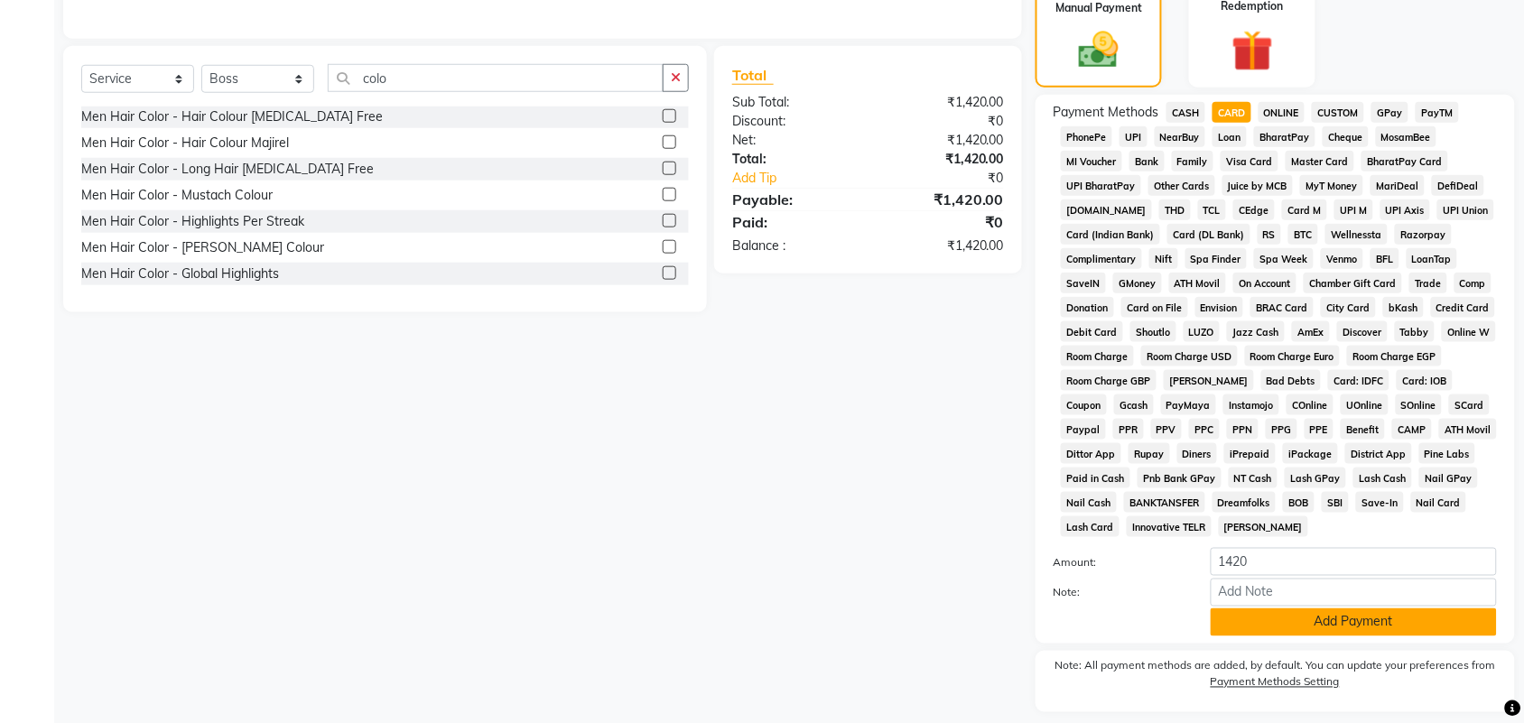
click at [1262, 624] on button "Add Payment" at bounding box center [1353, 622] width 286 height 28
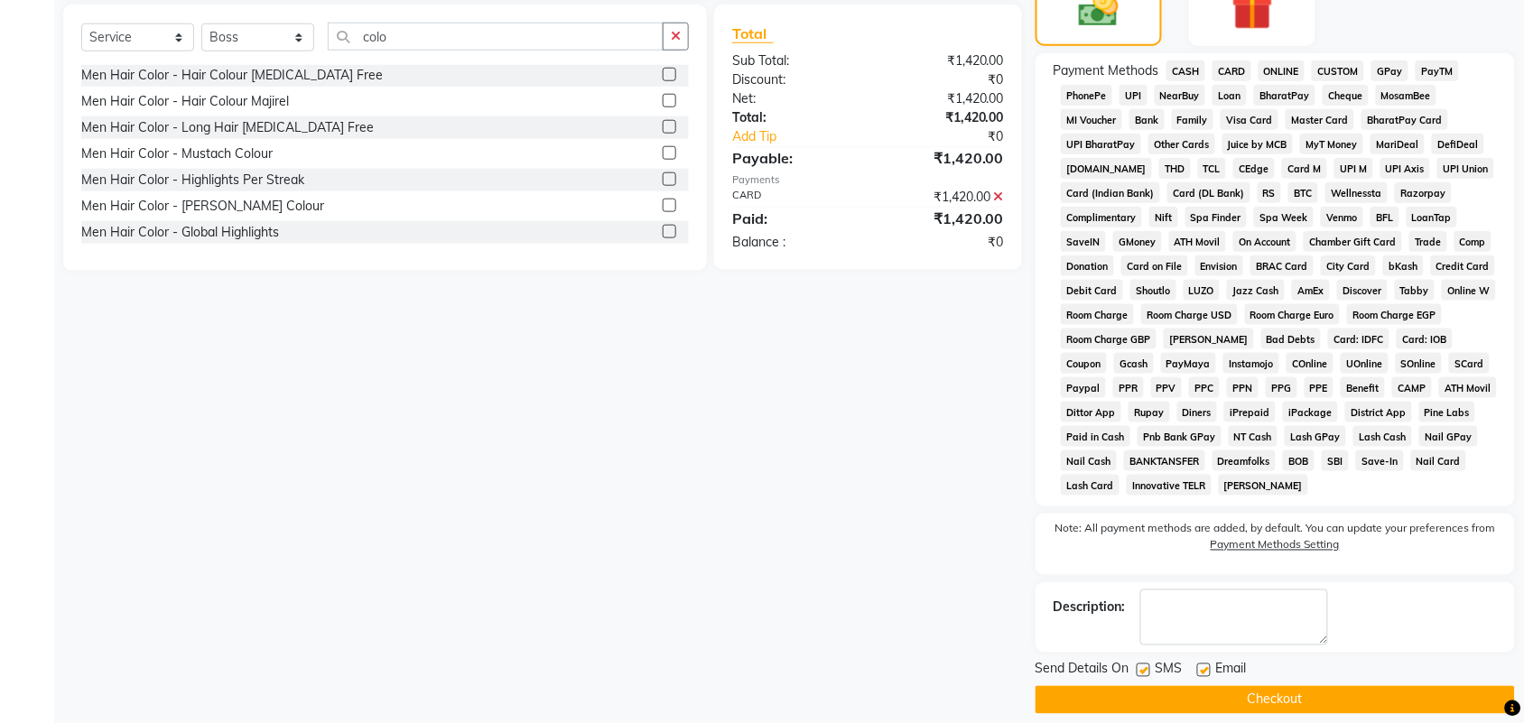
scroll to position [511, 0]
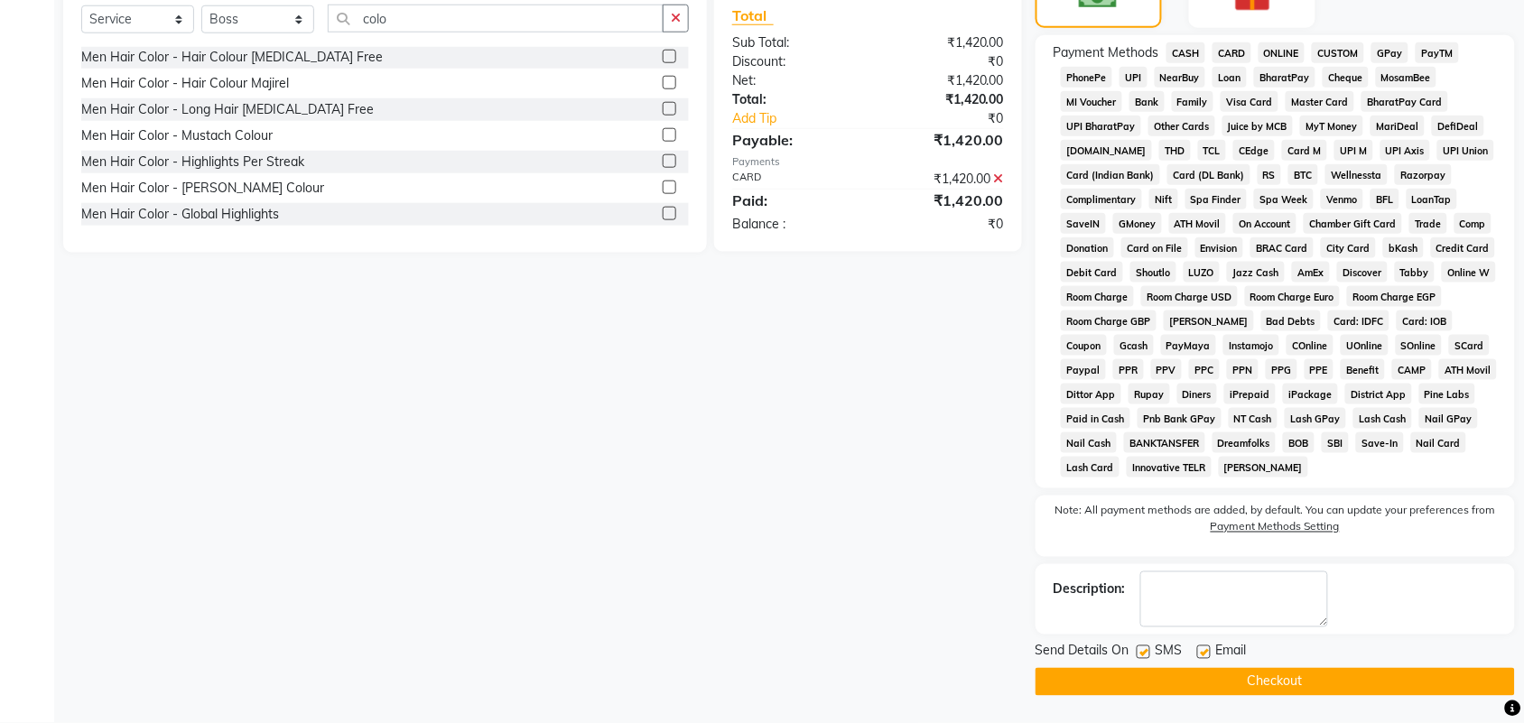
click at [1129, 674] on button "Checkout" at bounding box center [1274, 682] width 479 height 28
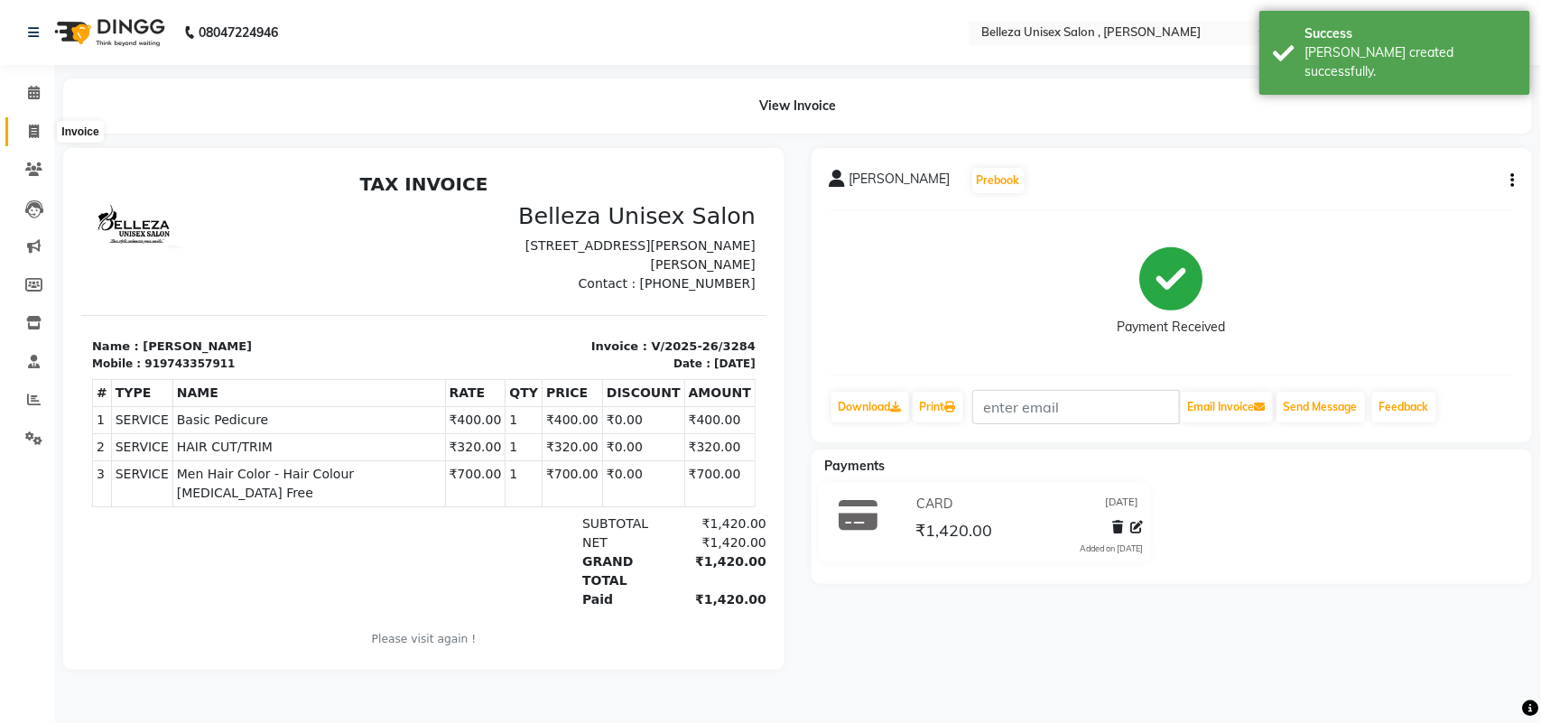
click at [33, 125] on icon at bounding box center [34, 132] width 10 height 14
select select "service"
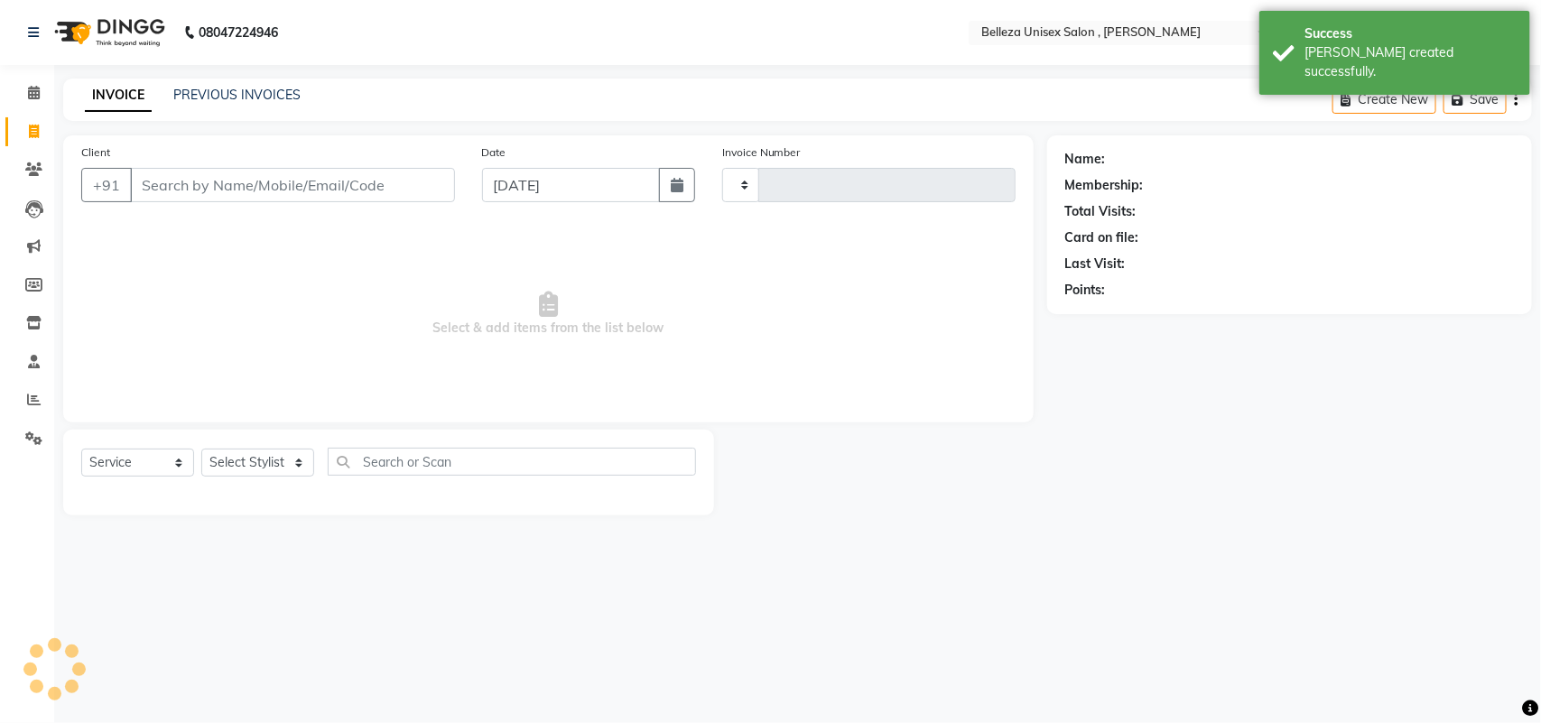
type input "3285"
select select "4047"
select select "product"
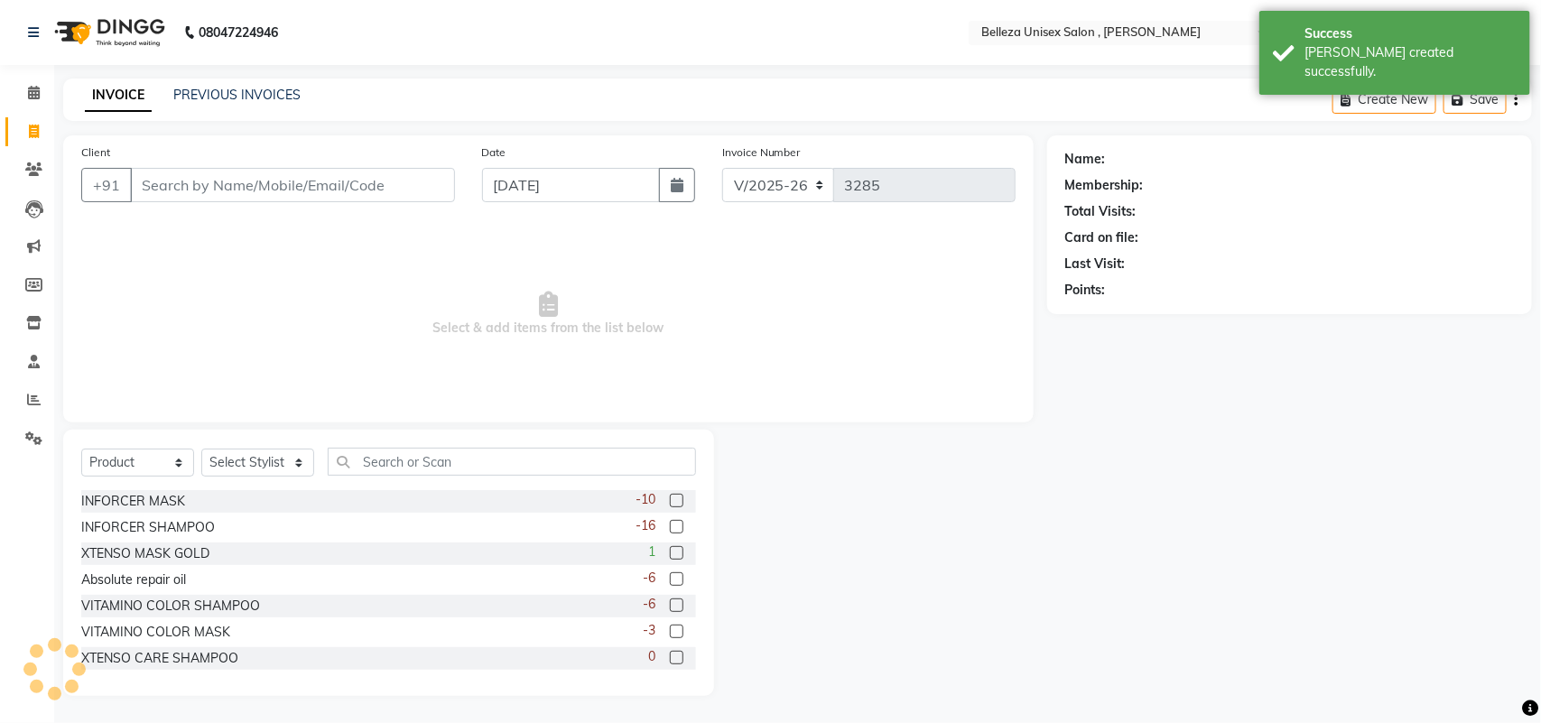
click at [335, 182] on input "Client" at bounding box center [292, 185] width 325 height 34
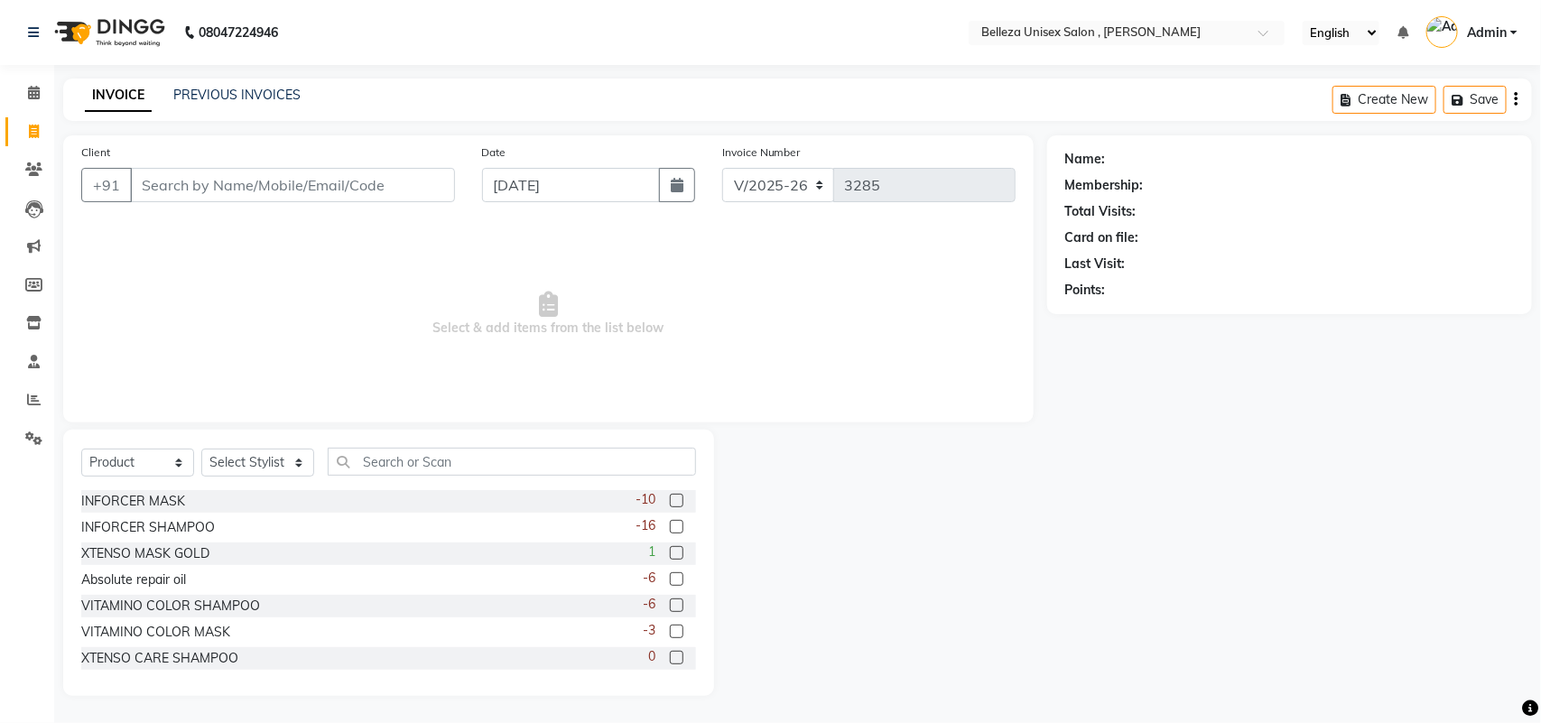
drag, startPoint x: 325, startPoint y: 165, endPoint x: 322, endPoint y: 123, distance: 42.5
click at [322, 123] on main "INVOICE PREVIOUS INVOICES Create New Save Client +91 Date 01-09-2025 Invoice Nu…" at bounding box center [797, 401] width 1487 height 644
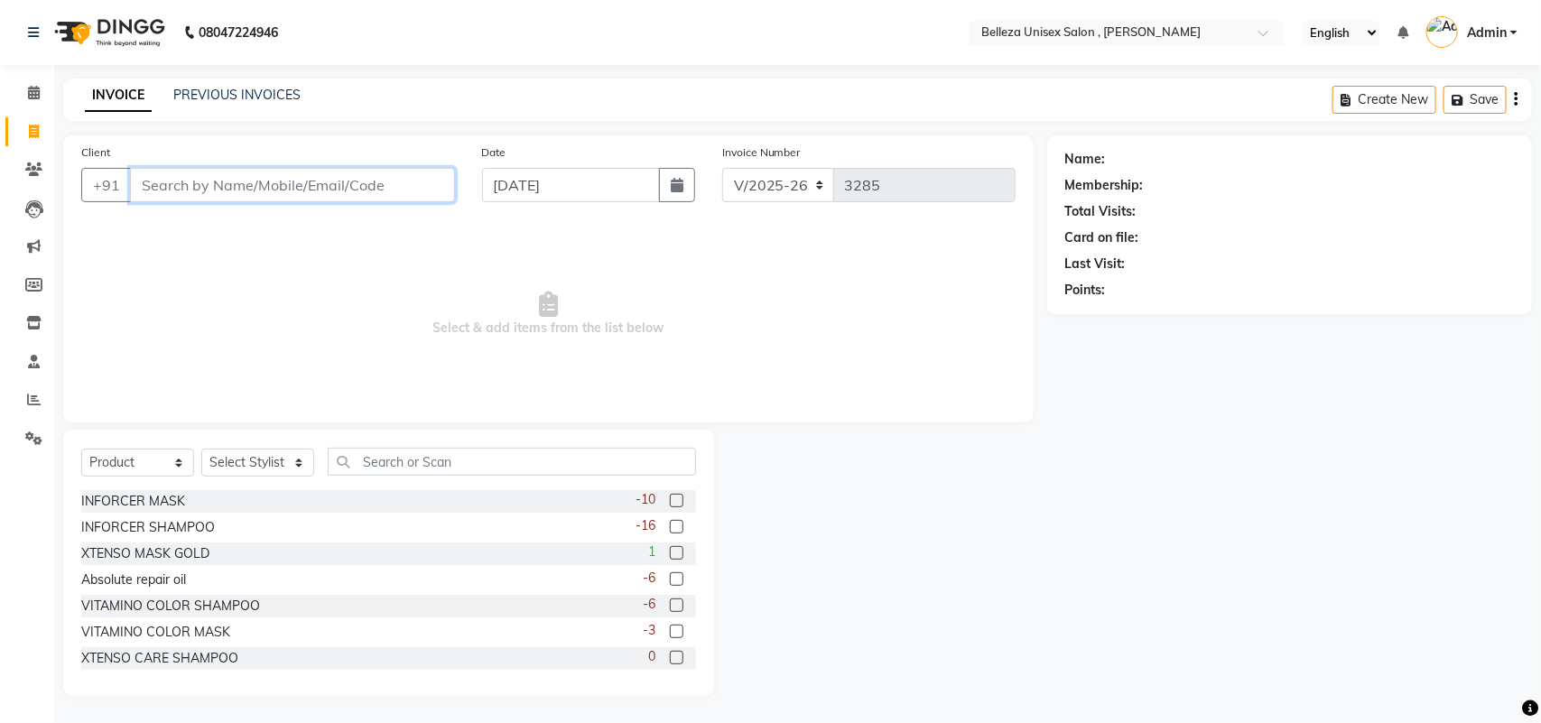
drag, startPoint x: 177, startPoint y: 172, endPoint x: 0, endPoint y: 361, distance: 258.6
click at [51, 319] on div "Client +91 Date 01-09-2025 Invoice Number V/2025 V/2025-26 3285 Select & add it…" at bounding box center [548, 415] width 997 height 561
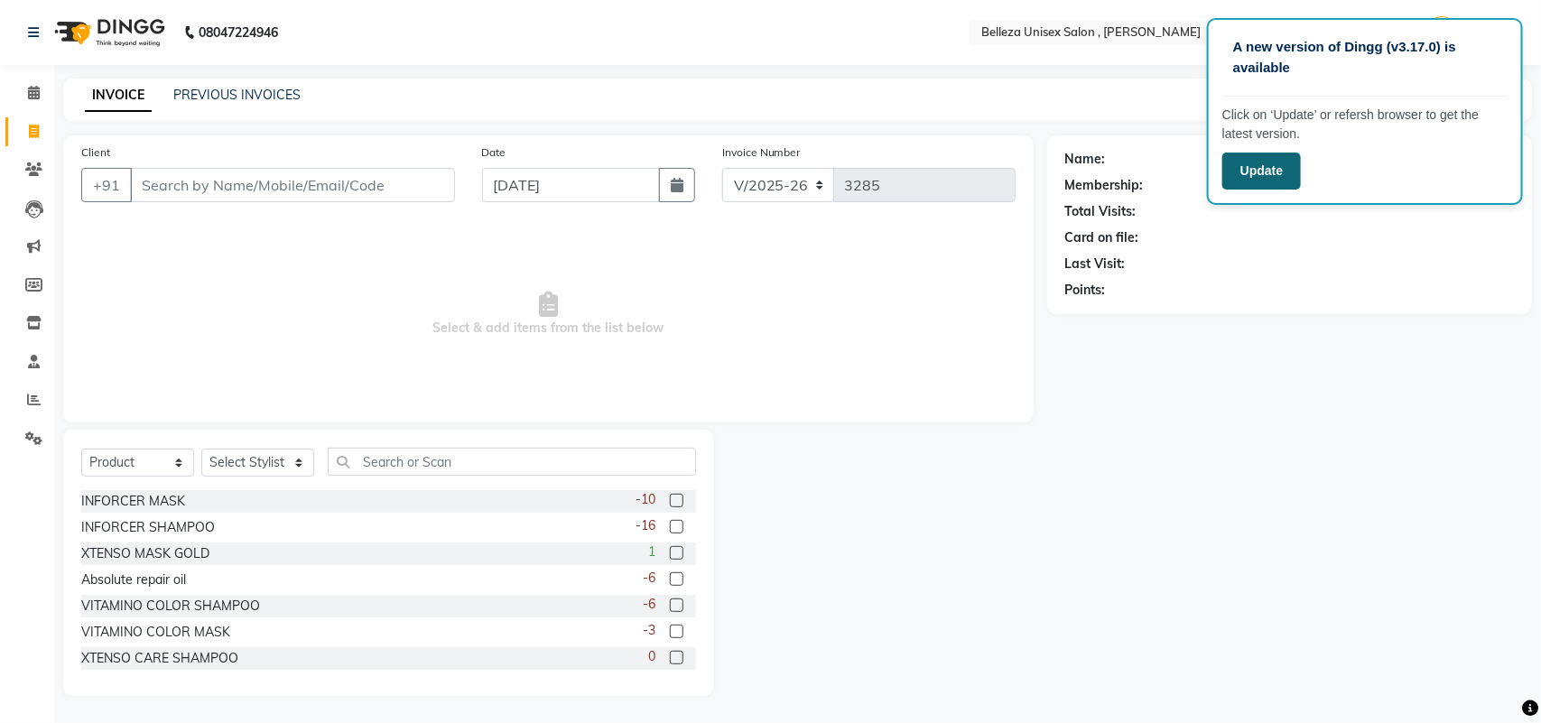
click at [1246, 165] on button "Update" at bounding box center [1261, 171] width 79 height 37
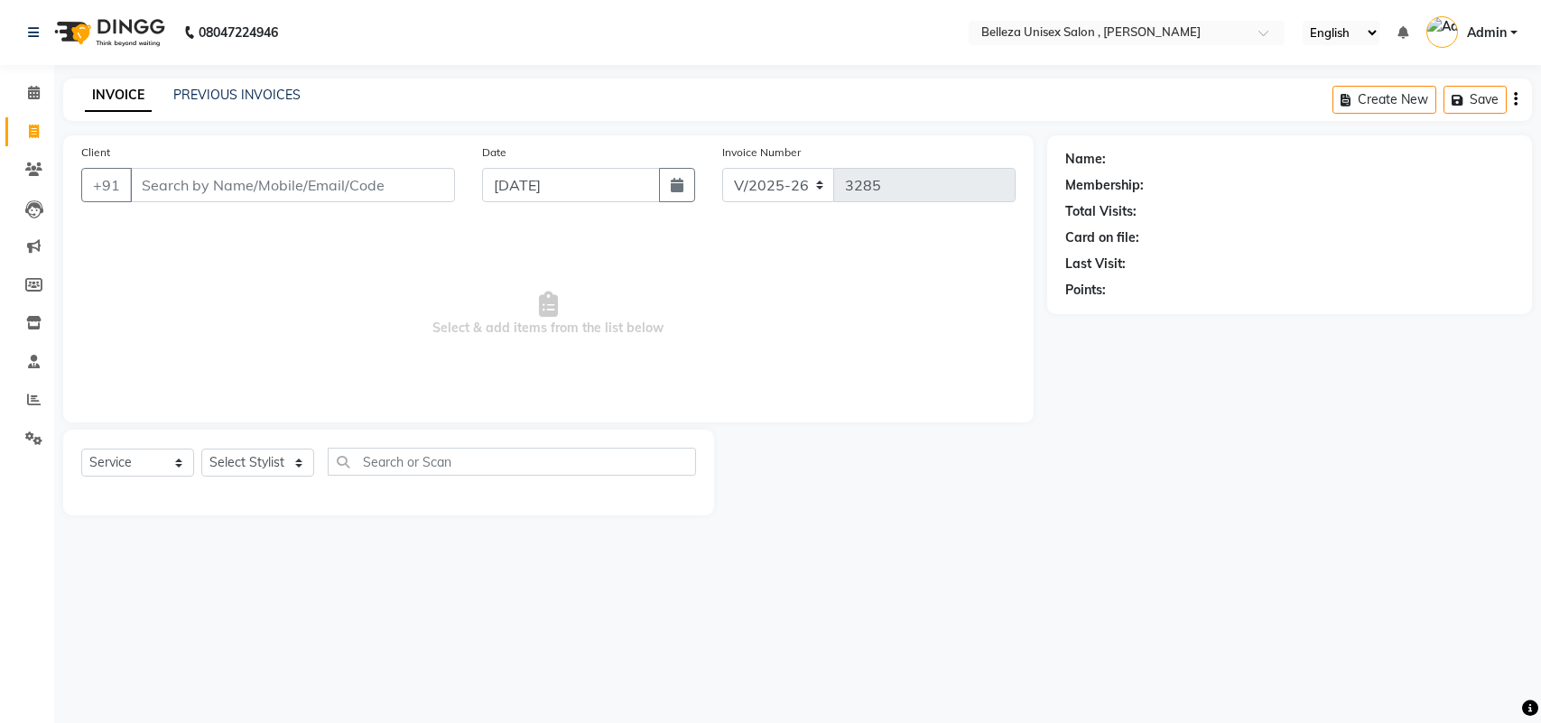
select select "4047"
select select "product"
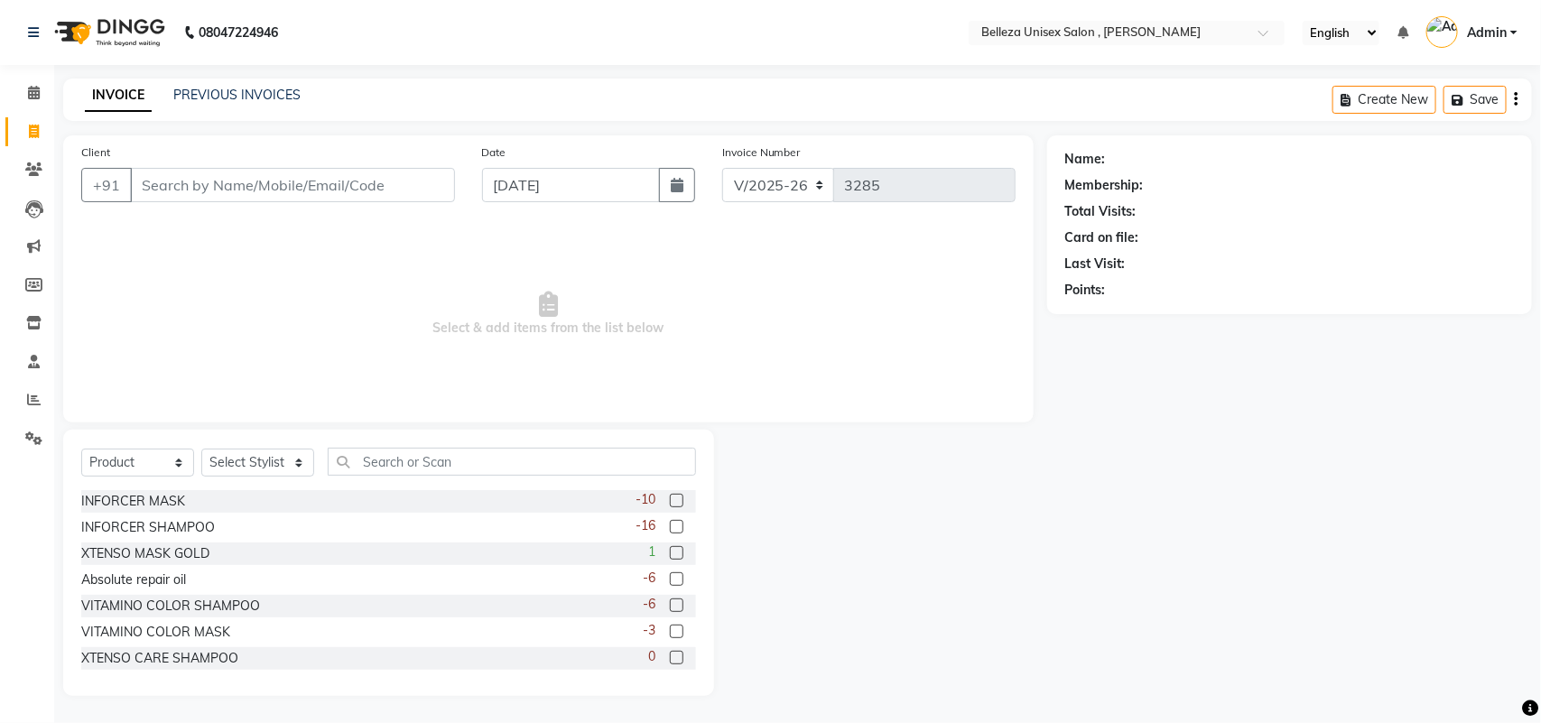
click at [326, 173] on input "Client" at bounding box center [292, 185] width 325 height 34
